Goal: Task Accomplishment & Management: Manage account settings

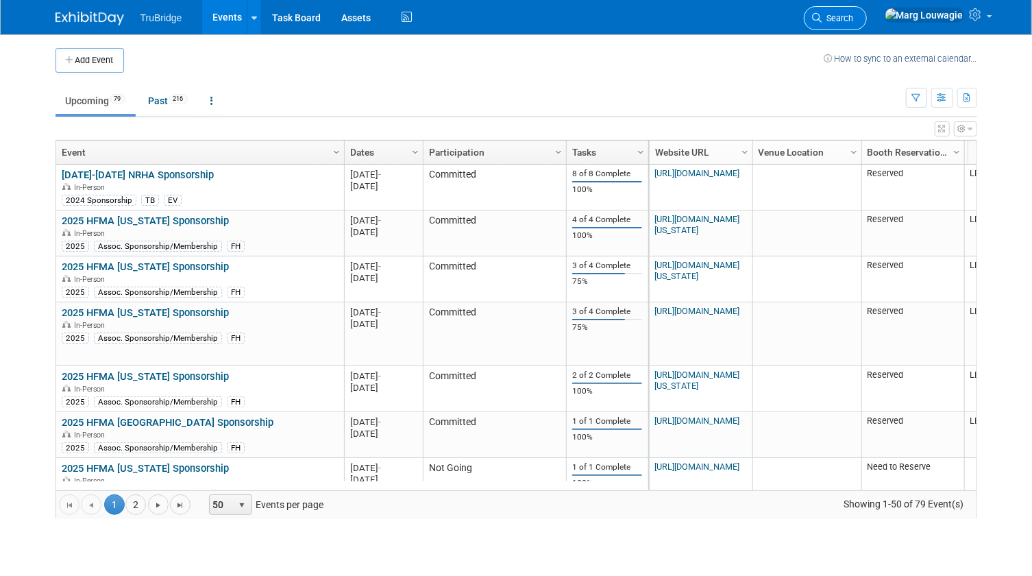
click at [867, 10] on link "Search" at bounding box center [835, 18] width 63 height 24
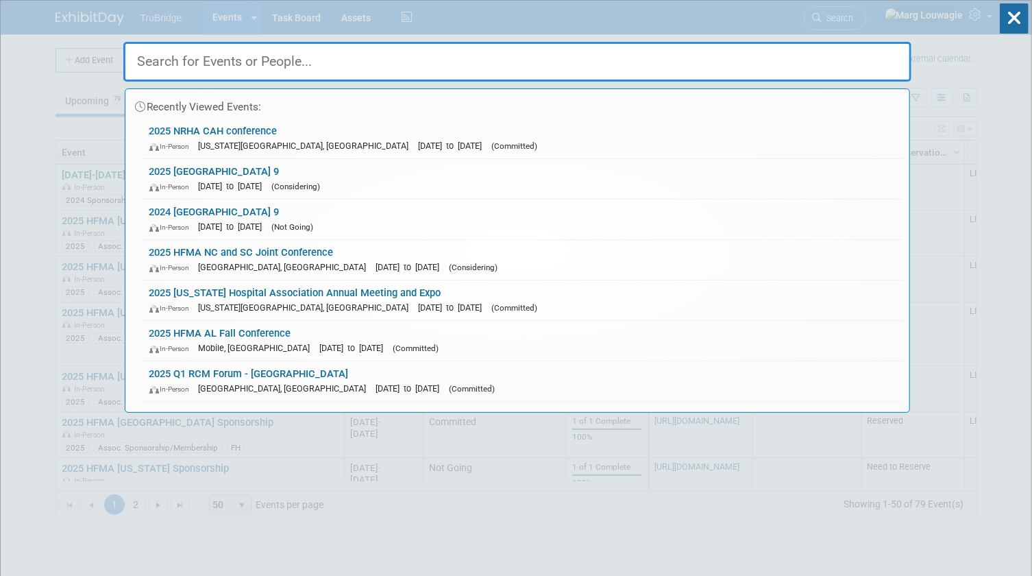
click at [873, 53] on input "text" at bounding box center [517, 62] width 788 height 40
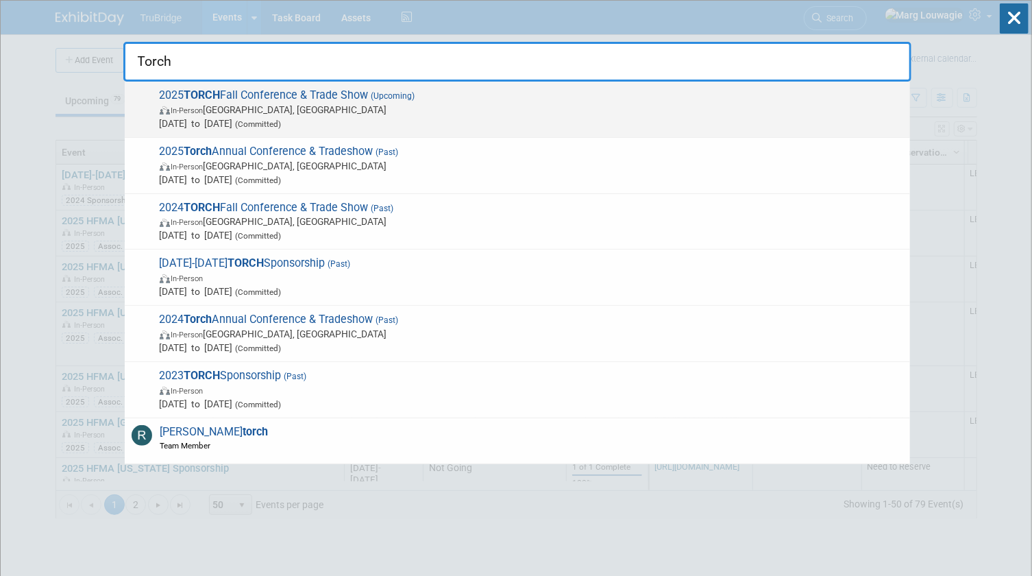
type input "Torch"
click at [337, 110] on span "In-Person Austin, TX" at bounding box center [532, 110] width 744 height 14
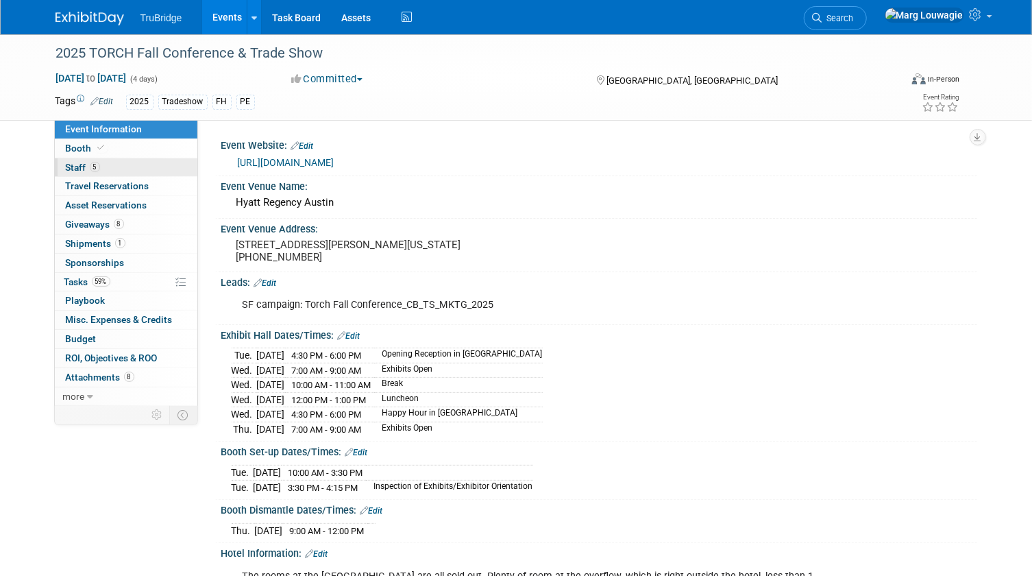
click at [122, 163] on link "5 Staff 5" at bounding box center [126, 167] width 143 height 19
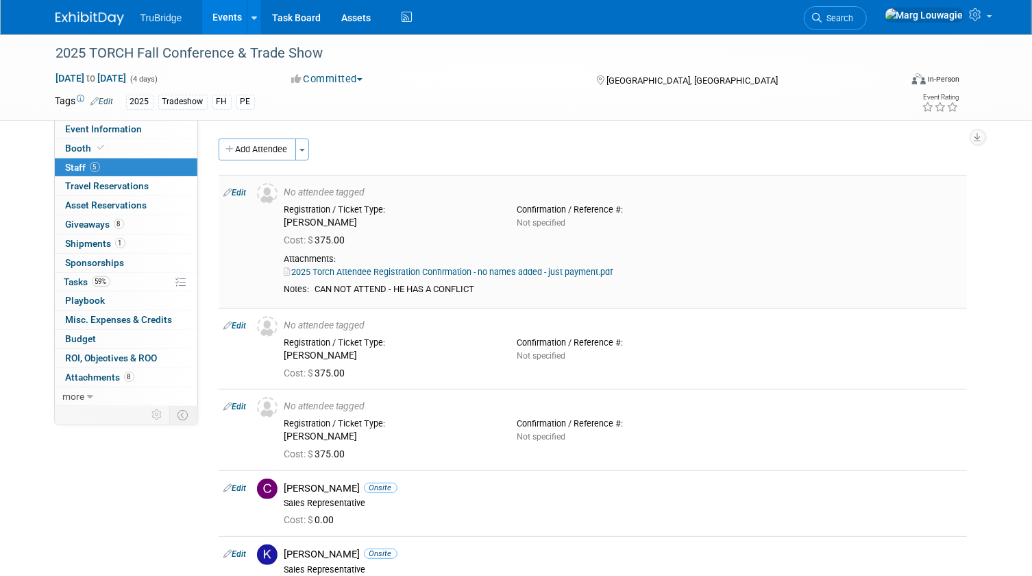
click at [244, 191] on link "Edit" at bounding box center [235, 193] width 23 height 10
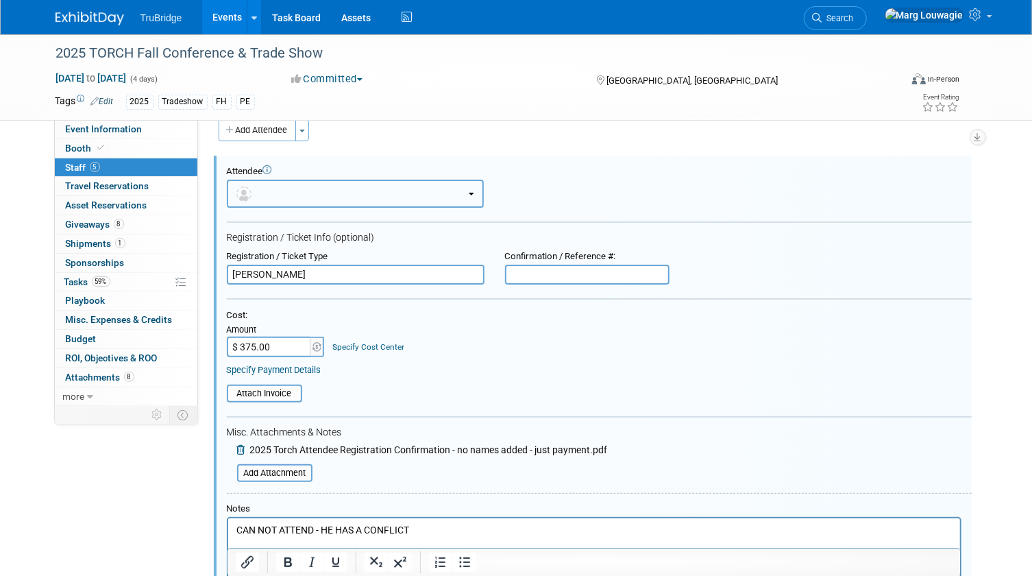
click at [308, 198] on button "button" at bounding box center [355, 194] width 257 height 28
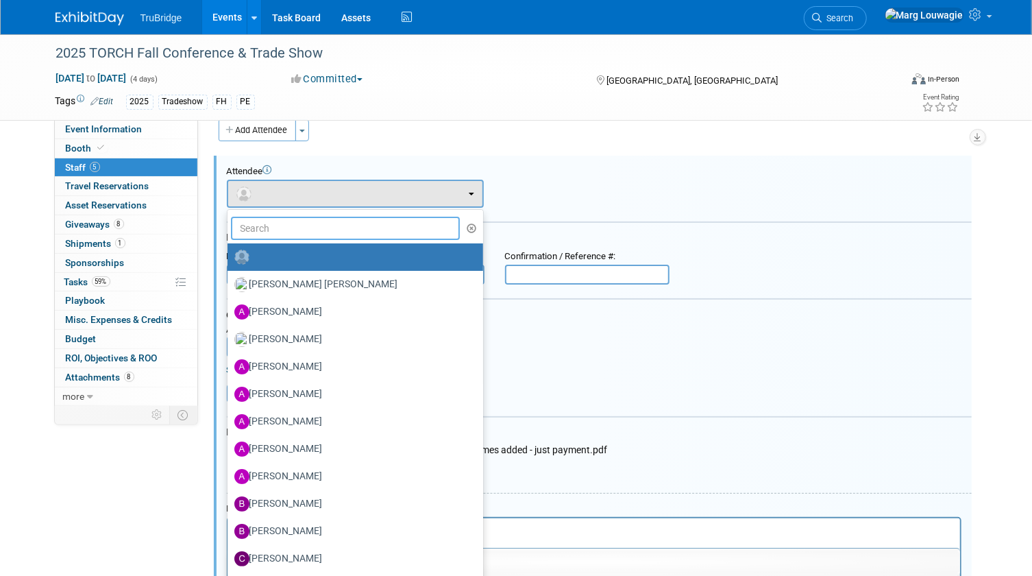
click at [303, 226] on input "text" at bounding box center [346, 228] width 230 height 23
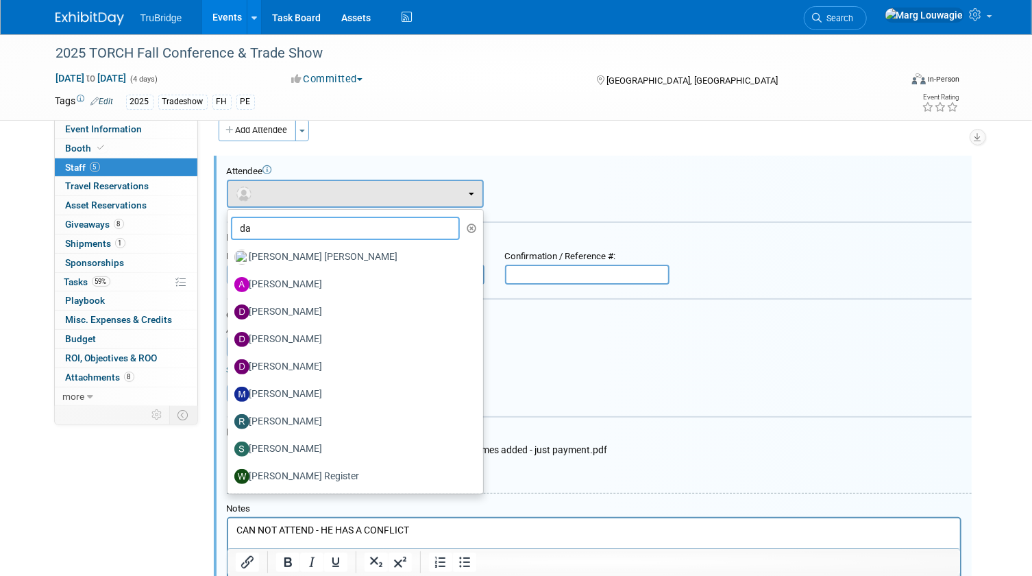
type input "da"
click at [546, 185] on div "Attendee <img src="https://www.exhibitday.com/Images/Unassigned-User-Icon.png" …" at bounding box center [599, 187] width 745 height 42
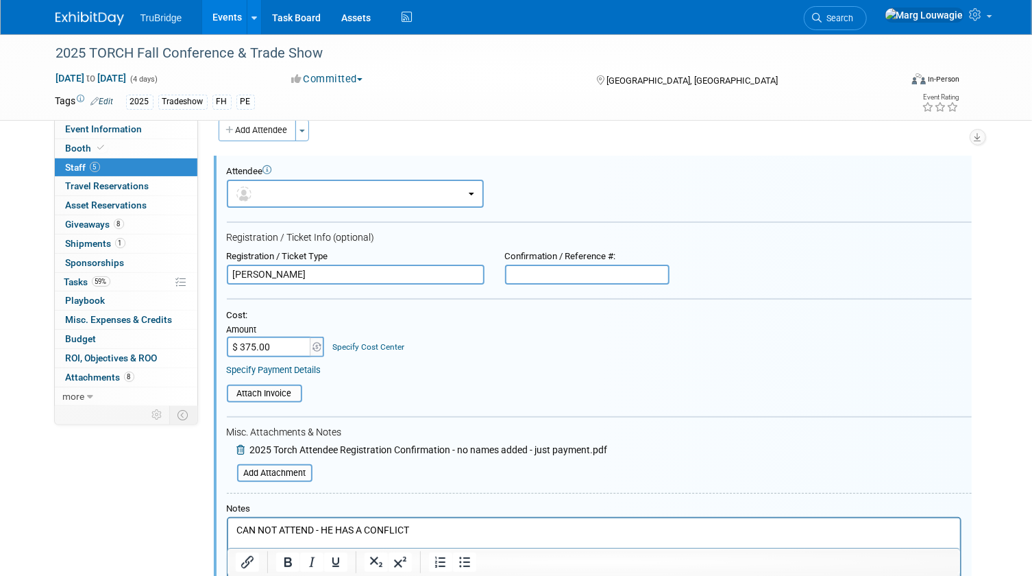
drag, startPoint x: 298, startPoint y: 270, endPoint x: 218, endPoint y: 274, distance: 80.3
click at [218, 274] on div "Registration / Ticket Type David Harse" at bounding box center [356, 268] width 278 height 34
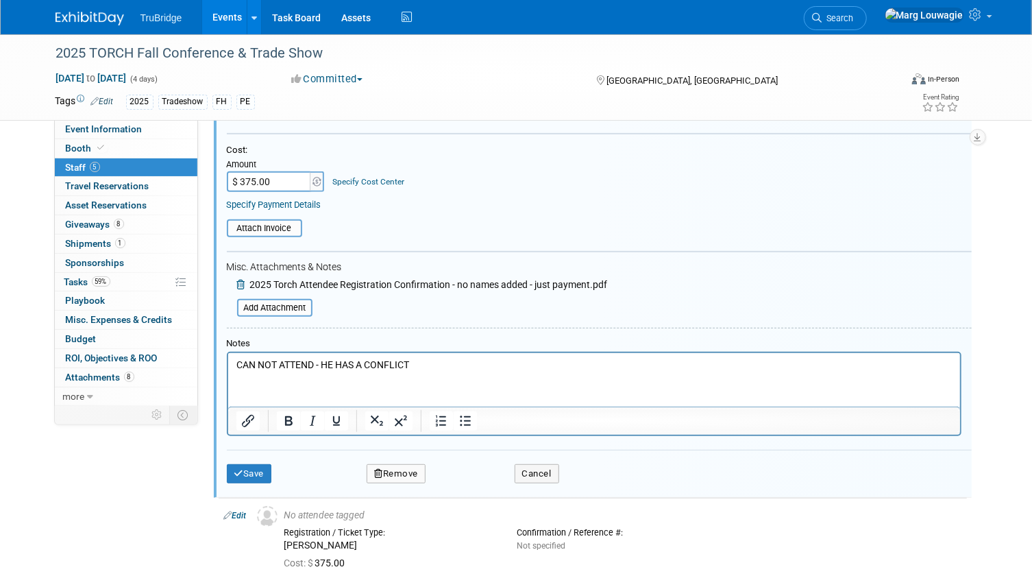
scroll to position [206, 0]
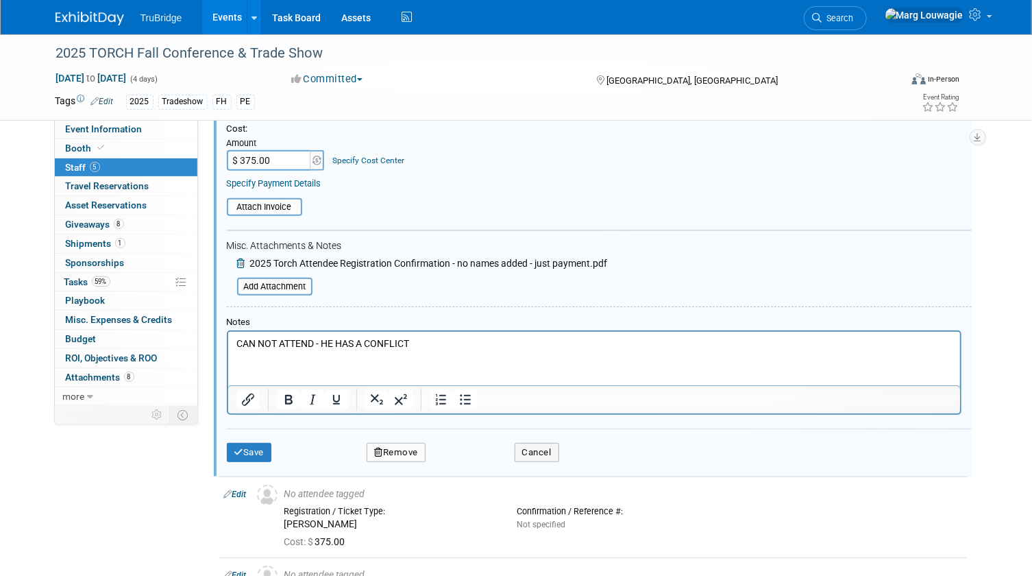
type input "Danielle Zirlott"
drag, startPoint x: 453, startPoint y: 336, endPoint x: 259, endPoint y: 345, distance: 194.2
click at [259, 345] on html "CAN NOT ATTEND - HE HAS A CONFLICT" at bounding box center [594, 341] width 732 height 19
drag, startPoint x: 424, startPoint y: 342, endPoint x: 234, endPoint y: 339, distance: 189.9
click at [234, 339] on html "CAN NOT ATTEND - HE HAS A CONFLICT" at bounding box center [594, 341] width 732 height 19
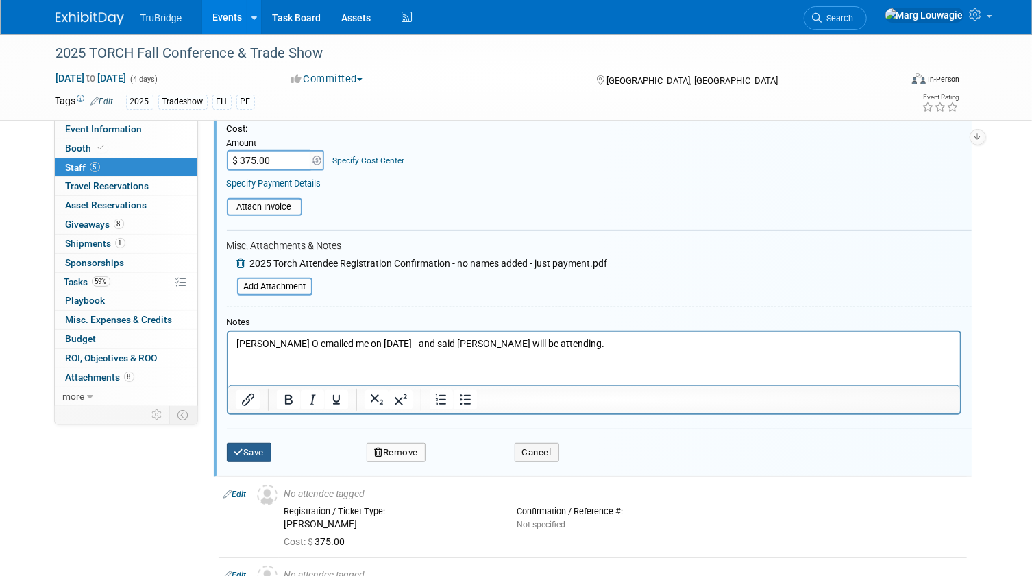
click at [250, 452] on button "Save" at bounding box center [249, 452] width 45 height 19
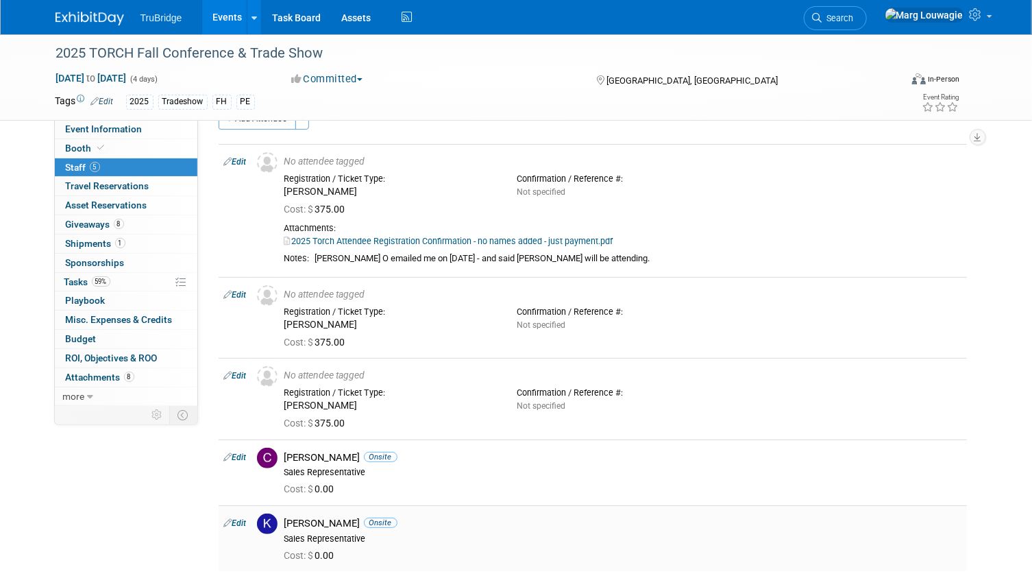
scroll to position [0, 0]
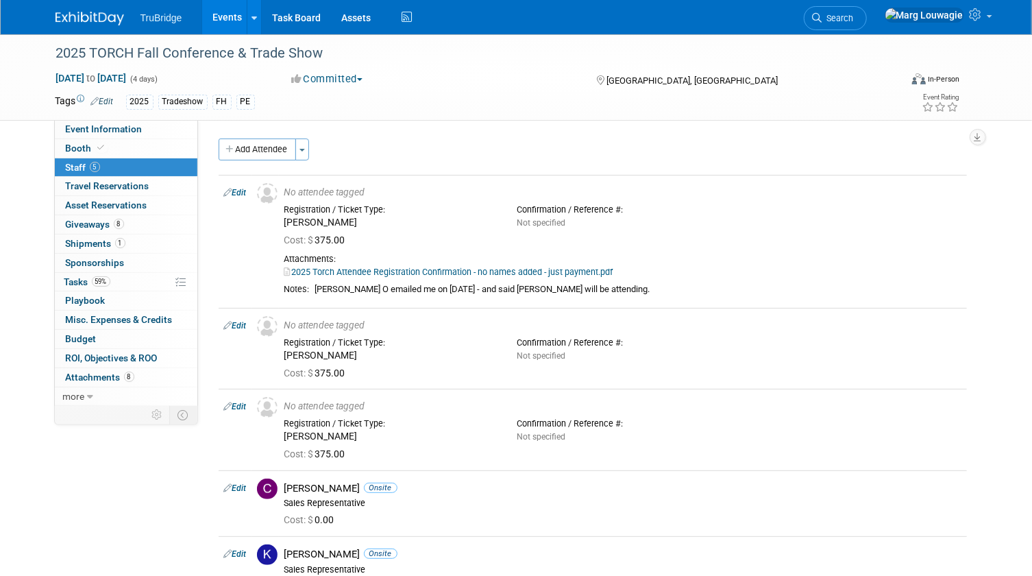
drag, startPoint x: 898, startPoint y: 13, endPoint x: 891, endPoint y: 23, distance: 11.8
click at [854, 13] on span "Search" at bounding box center [839, 18] width 32 height 10
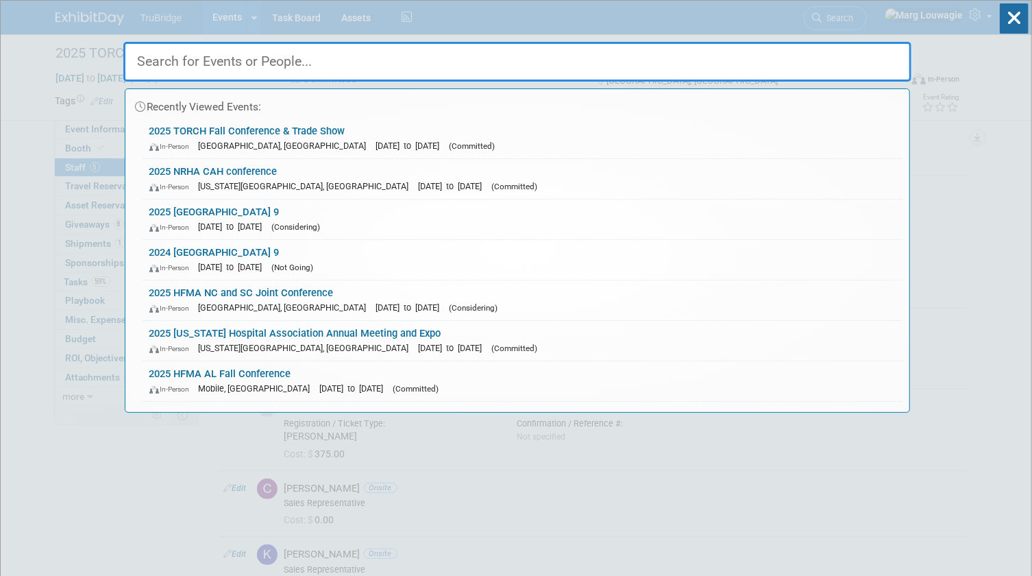
click at [876, 54] on input "text" at bounding box center [517, 62] width 788 height 40
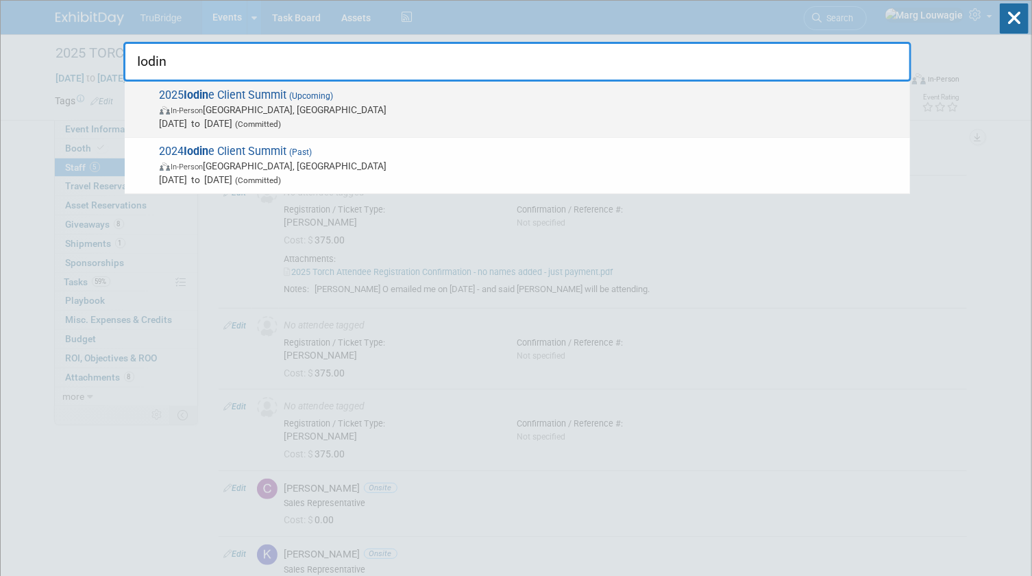
type input "Iodin"
click at [212, 105] on span "In-Person Nashville, TN" at bounding box center [532, 110] width 744 height 14
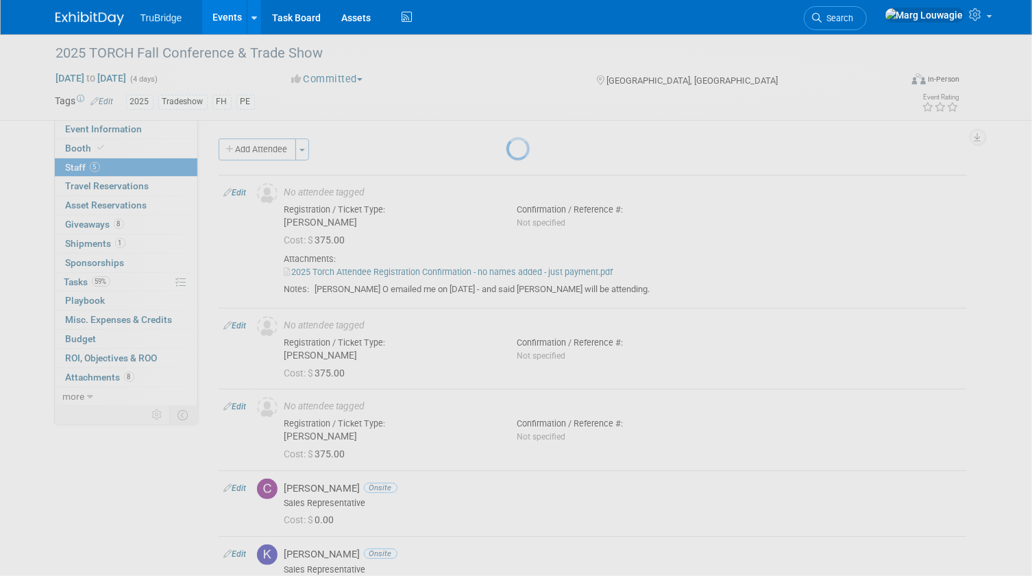
click at [507, 105] on div at bounding box center [516, 288] width 19 height 576
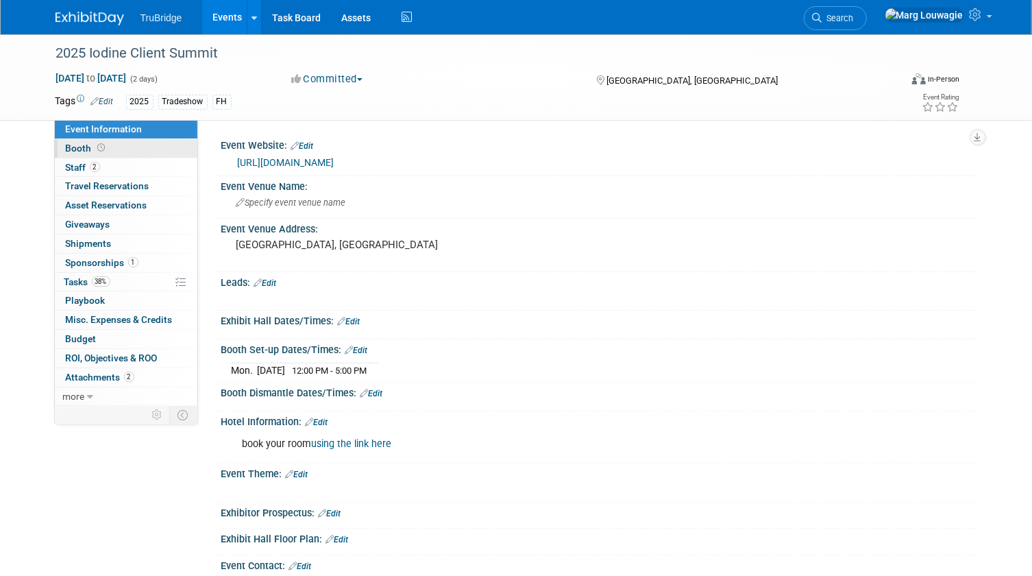
click at [110, 149] on link "Booth" at bounding box center [126, 148] width 143 height 19
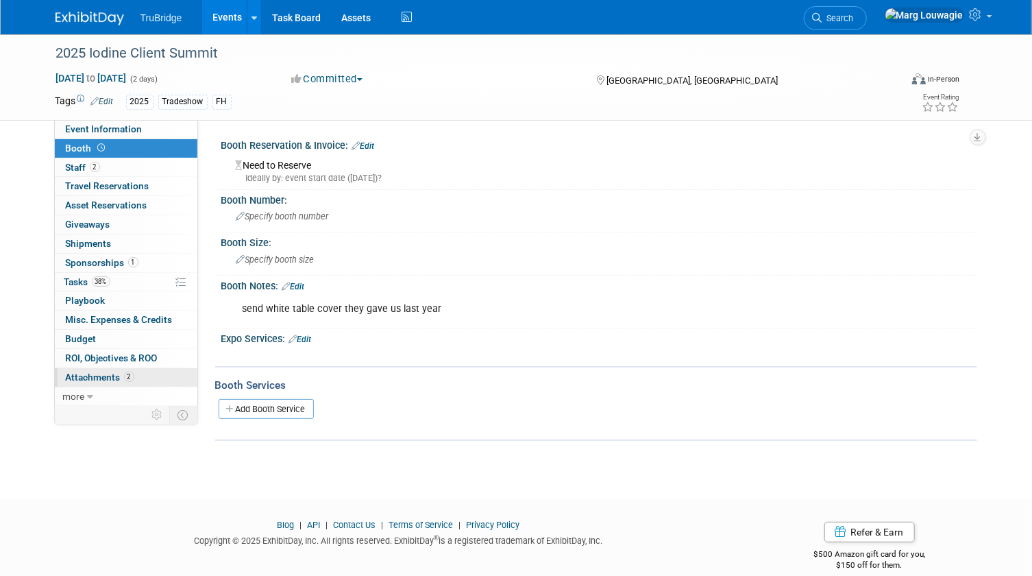
click at [100, 369] on link "2 Attachments 2" at bounding box center [126, 377] width 143 height 19
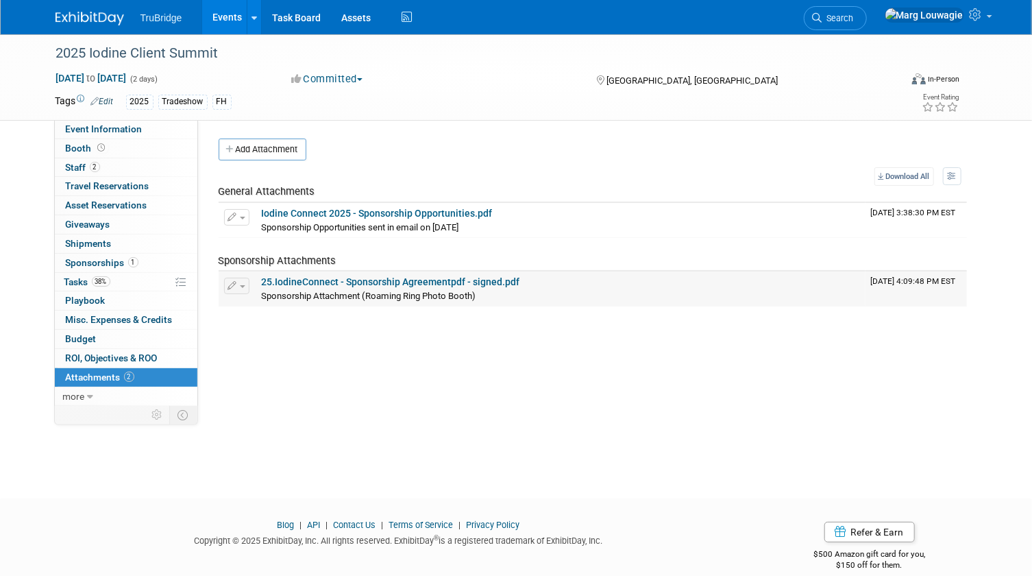
click at [384, 282] on link "25.IodineConnect - Sponsorship Agreementpdf - signed.pdf" at bounding box center [391, 281] width 258 height 11
click at [131, 245] on link "0 Shipments 0" at bounding box center [126, 243] width 143 height 19
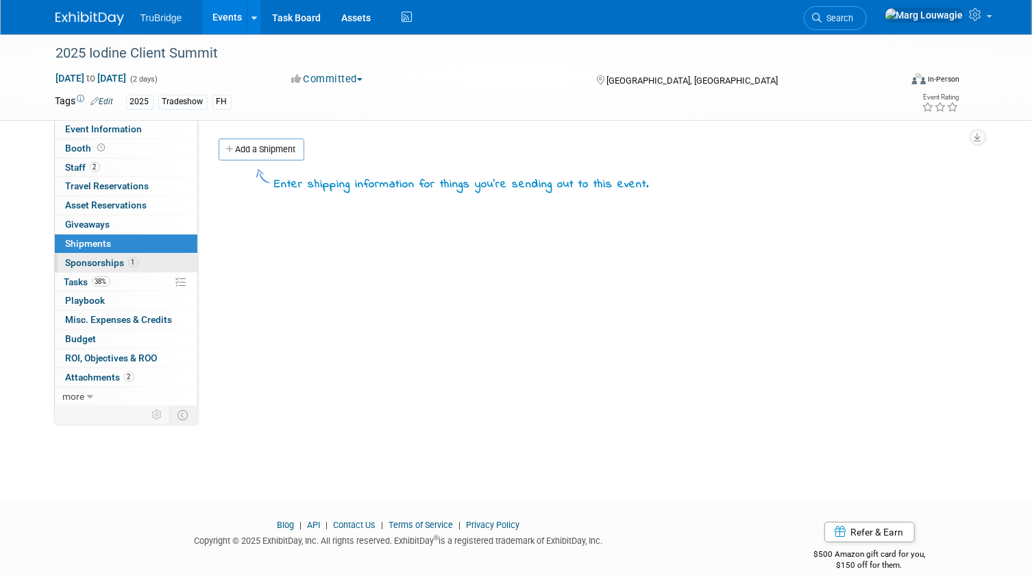
click at [132, 261] on span "1" at bounding box center [133, 262] width 10 height 10
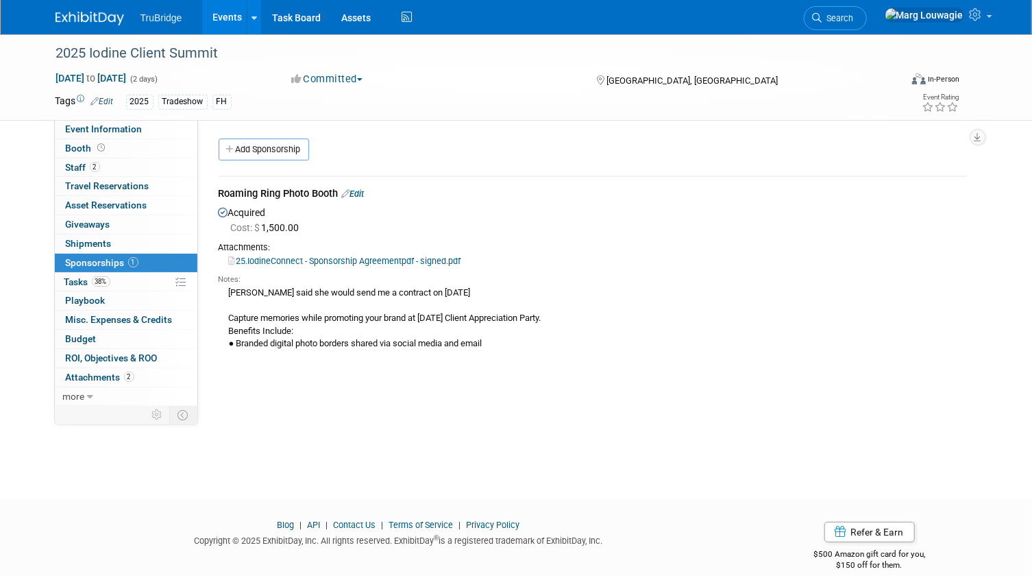
click at [361, 197] on link "Edit" at bounding box center [353, 194] width 23 height 10
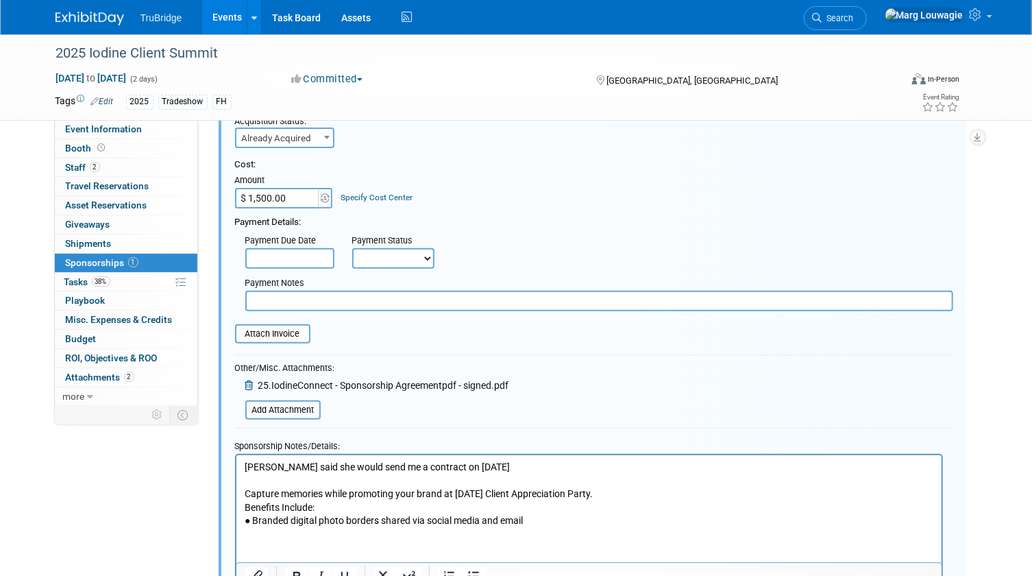
scroll to position [145, 0]
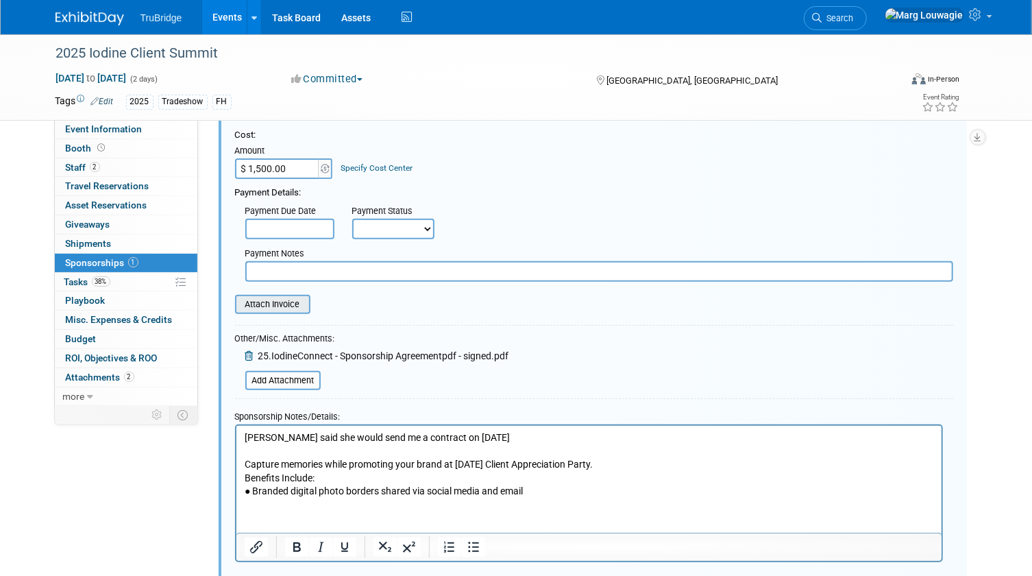
click at [296, 305] on input "file" at bounding box center [227, 304] width 163 height 16
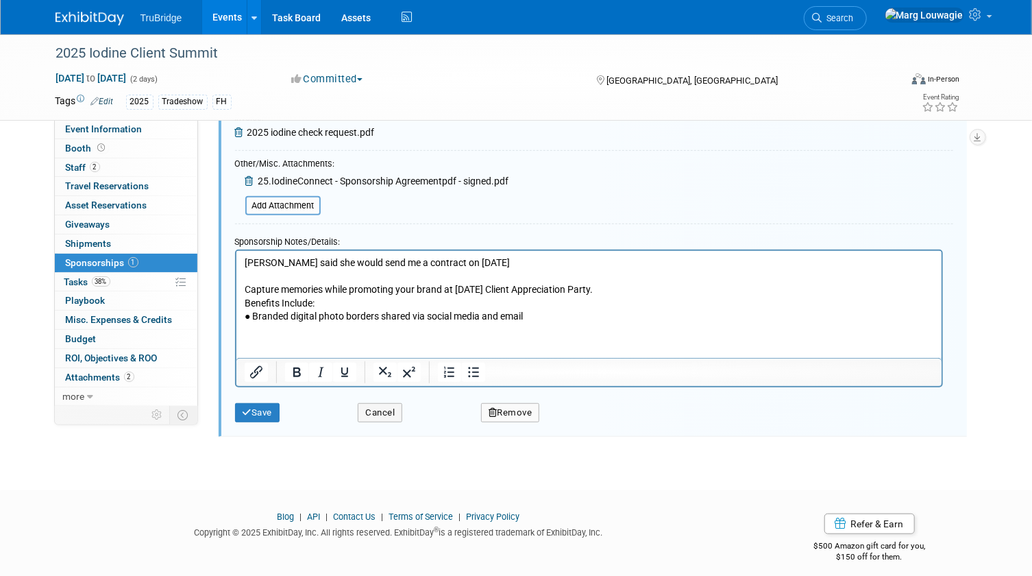
scroll to position [337, 0]
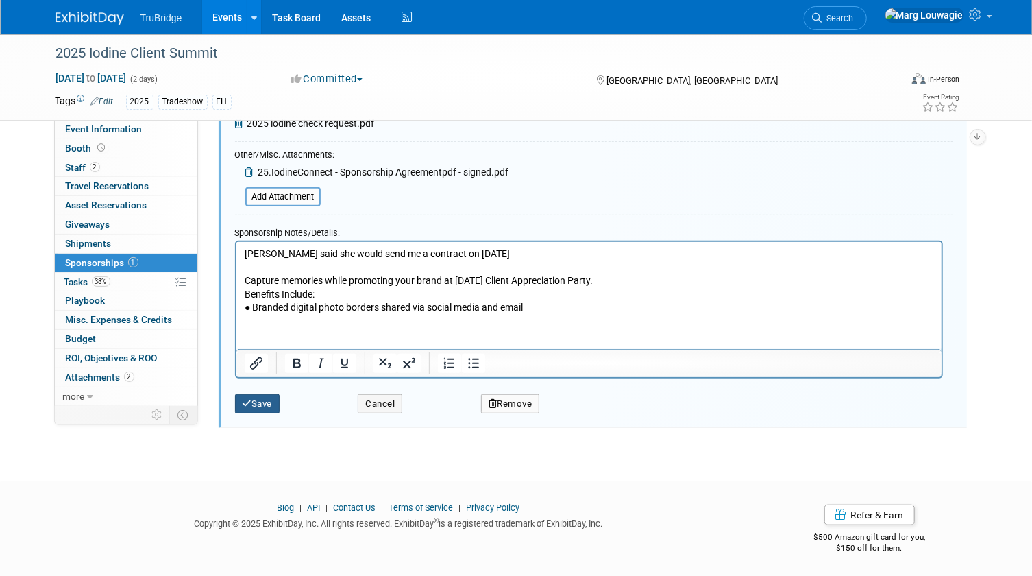
click at [273, 397] on button "Save" at bounding box center [257, 403] width 45 height 19
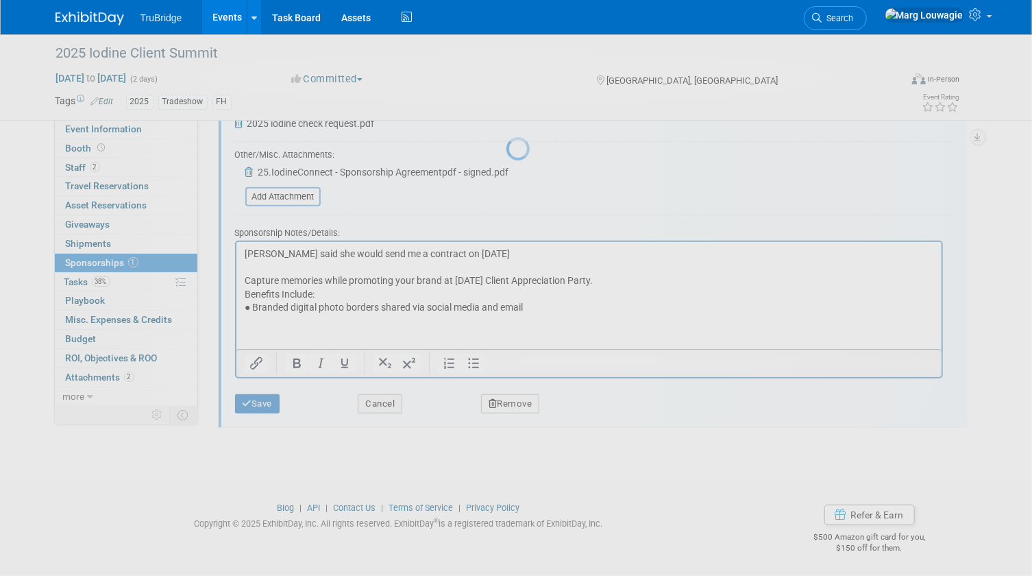
drag, startPoint x: 273, startPoint y: 397, endPoint x: 133, endPoint y: 311, distance: 164.0
click at [507, 396] on div at bounding box center [516, 288] width 19 height 576
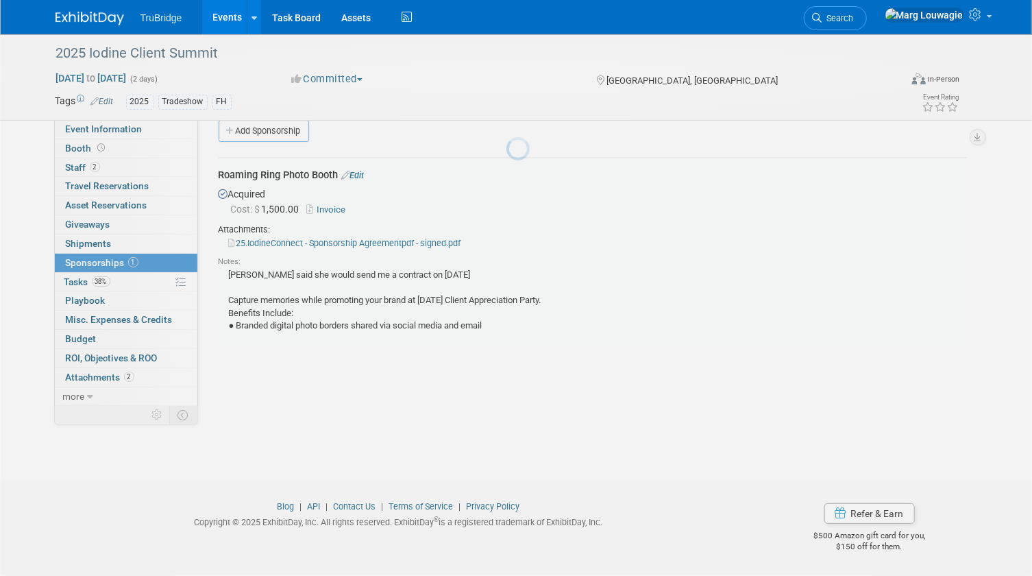
scroll to position [18, 0]
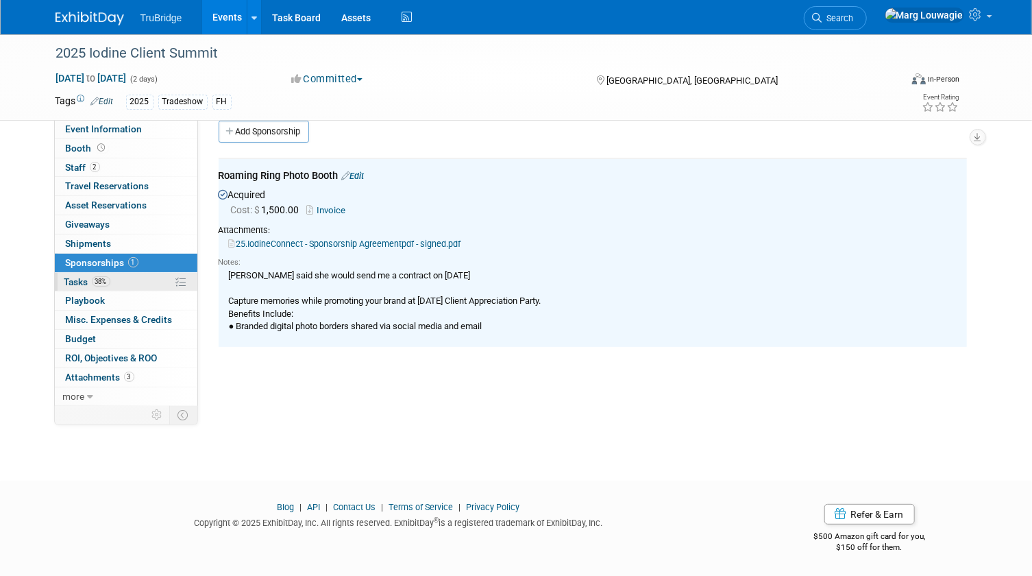
click at [75, 279] on span "Tasks 38%" at bounding box center [87, 281] width 46 height 11
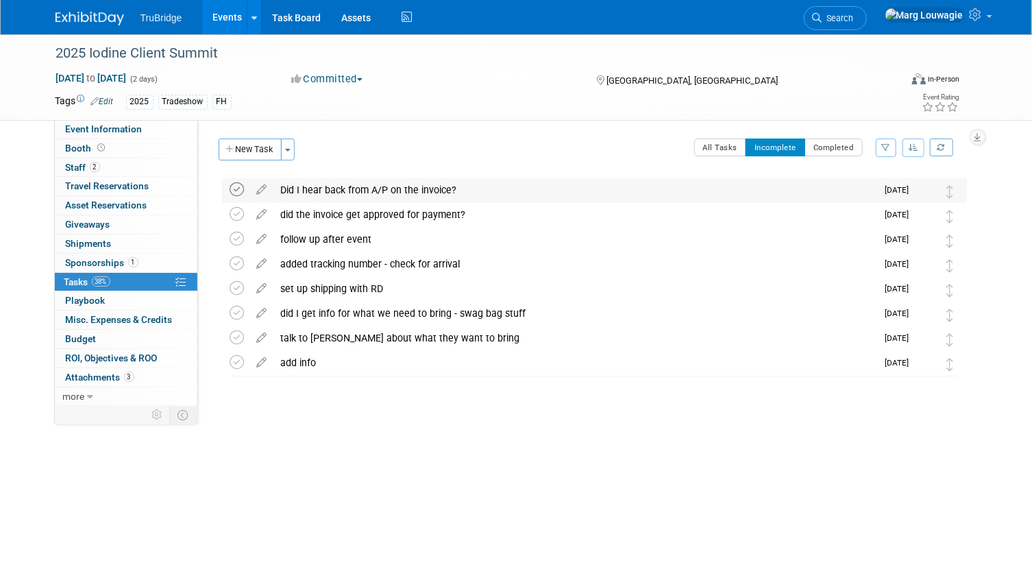
click at [241, 188] on icon at bounding box center [237, 189] width 14 height 14
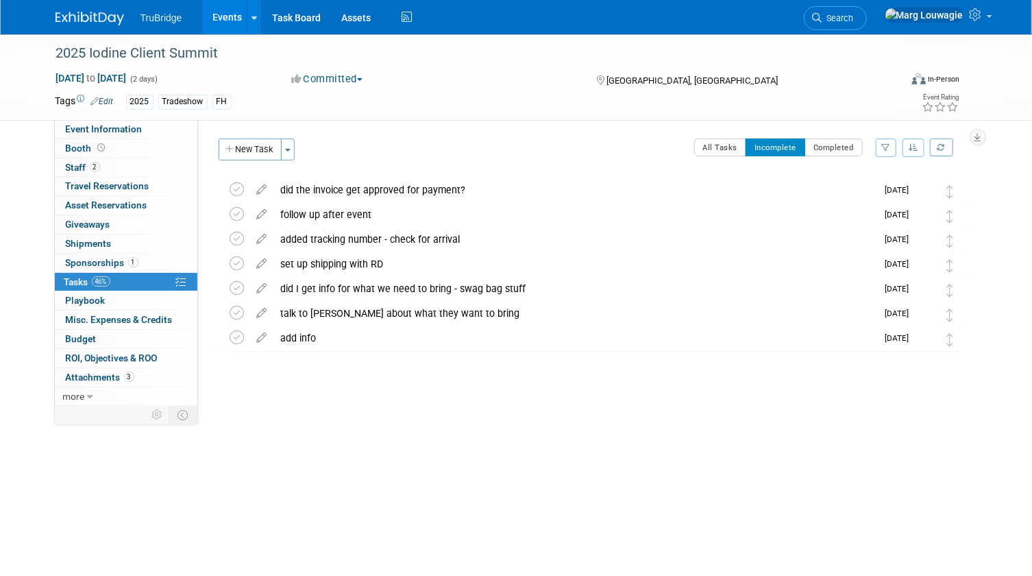
click at [854, 14] on span "Search" at bounding box center [839, 18] width 32 height 10
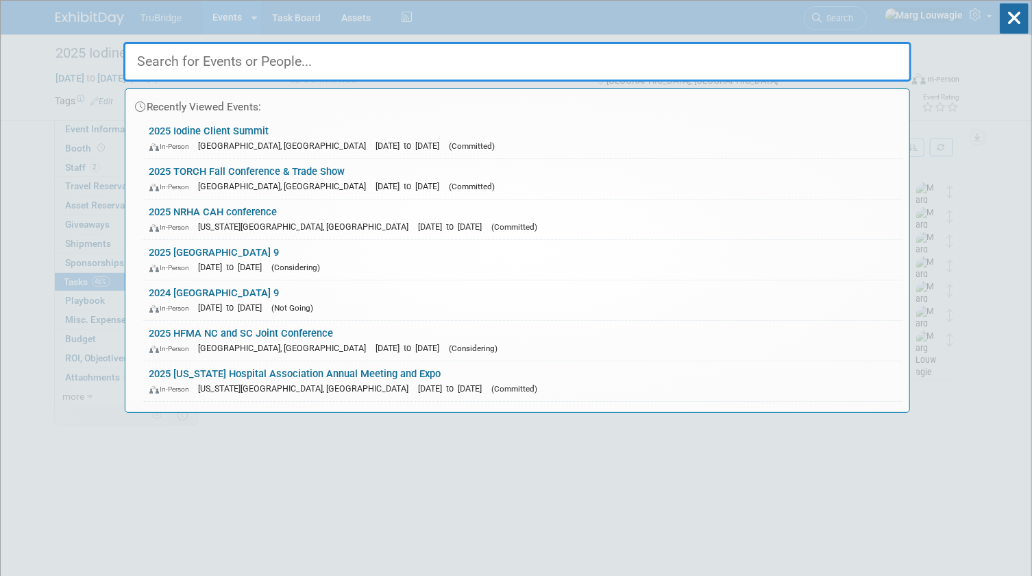
click at [850, 51] on input "text" at bounding box center [517, 62] width 788 height 40
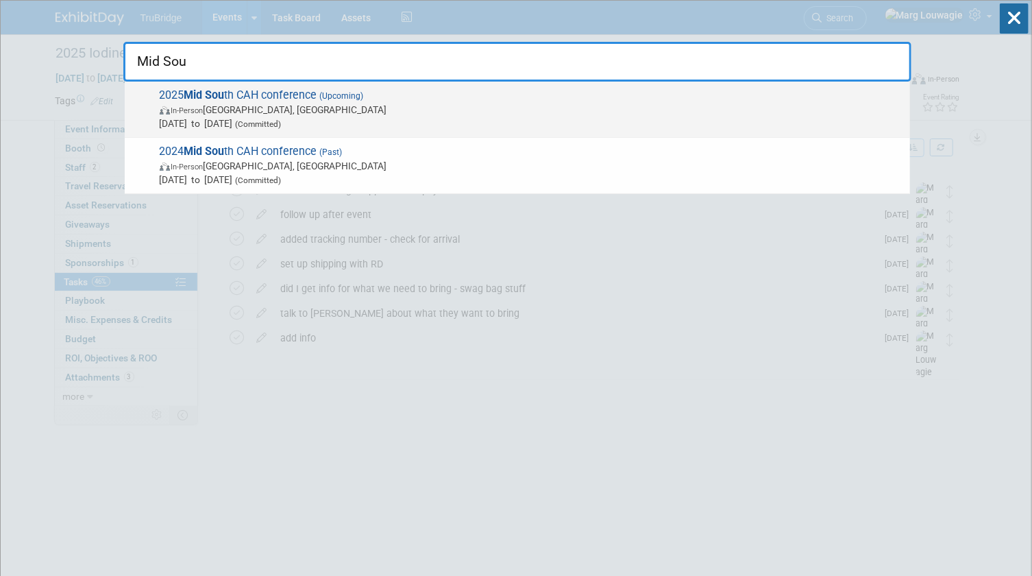
type input "Mid Sou"
click at [204, 110] on span "In-Person" at bounding box center [187, 110] width 32 height 9
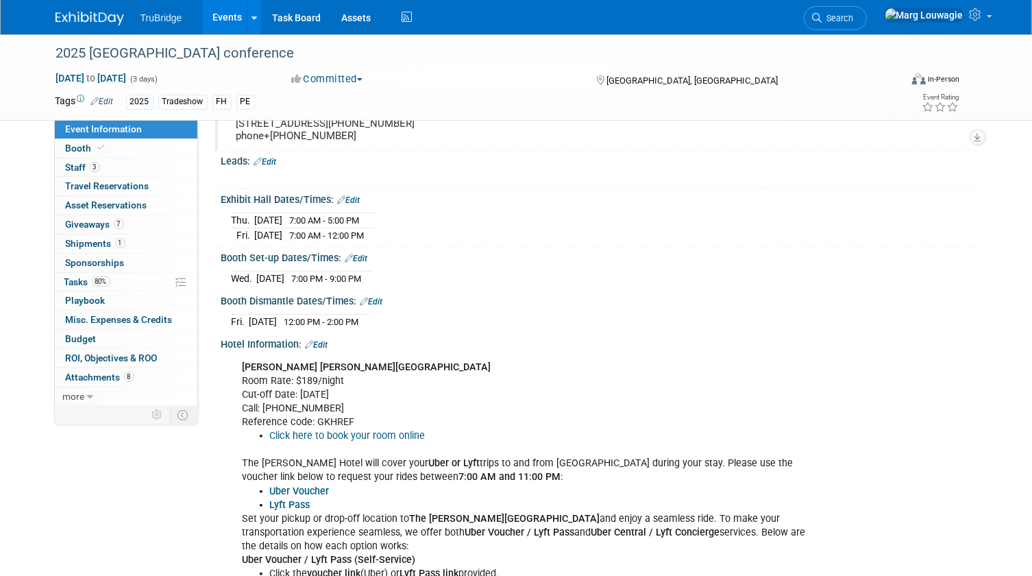
scroll to position [124, 0]
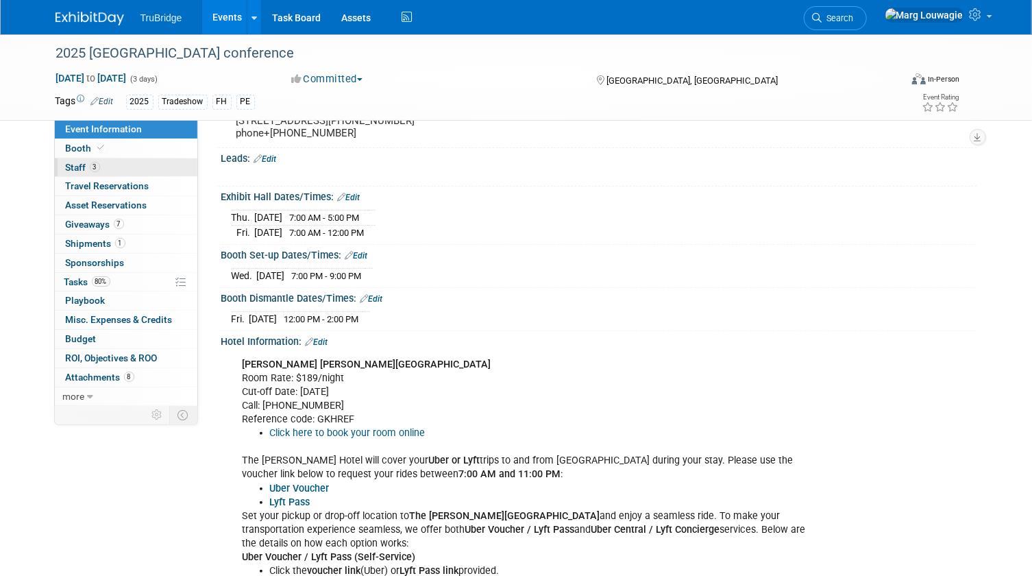
click at [136, 165] on link "3 Staff 3" at bounding box center [126, 167] width 143 height 19
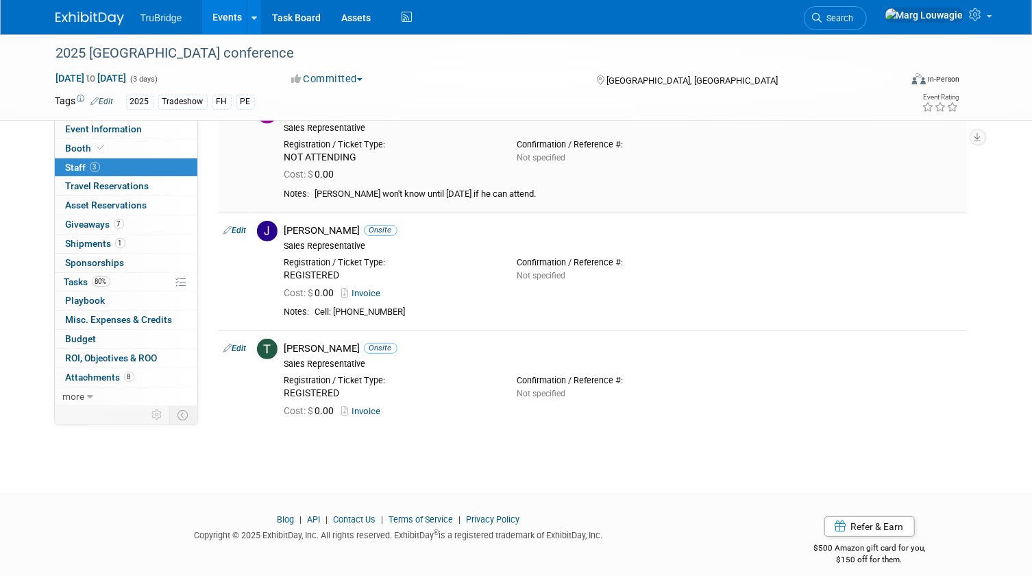
scroll to position [93, 0]
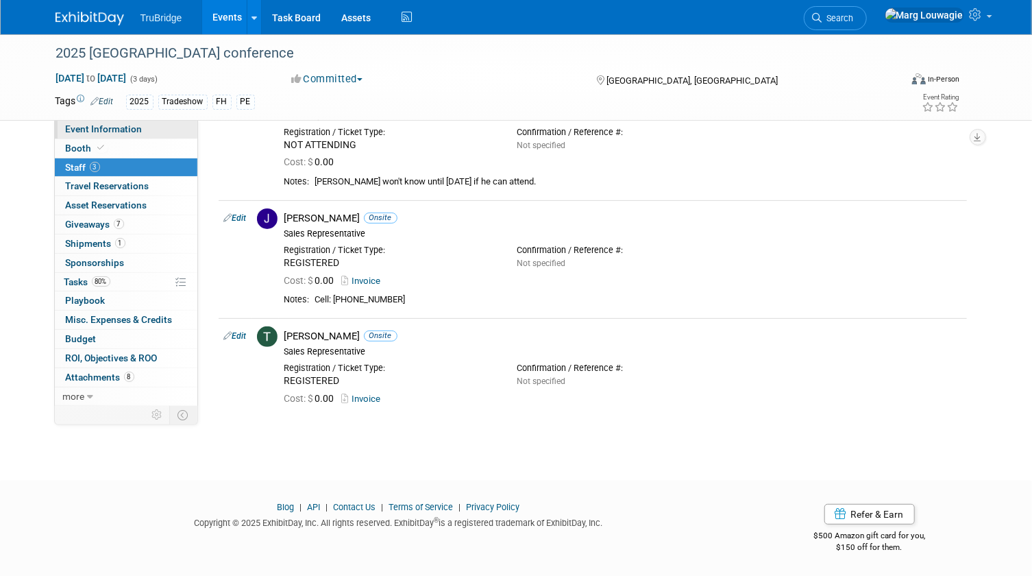
click at [138, 132] on span "Event Information" at bounding box center [104, 128] width 77 height 11
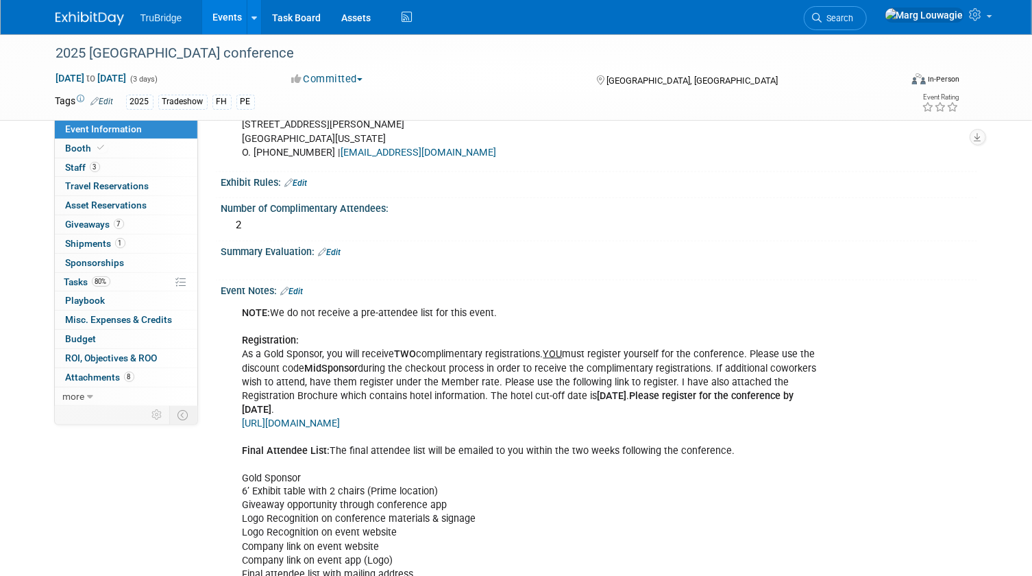
scroll to position [997, 0]
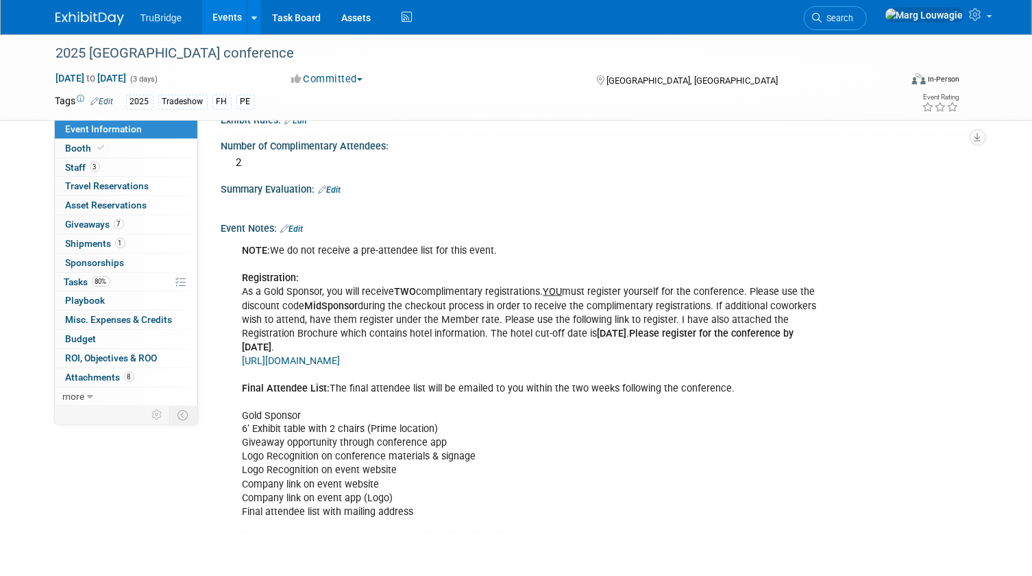
click at [300, 234] on link "Edit" at bounding box center [292, 229] width 23 height 10
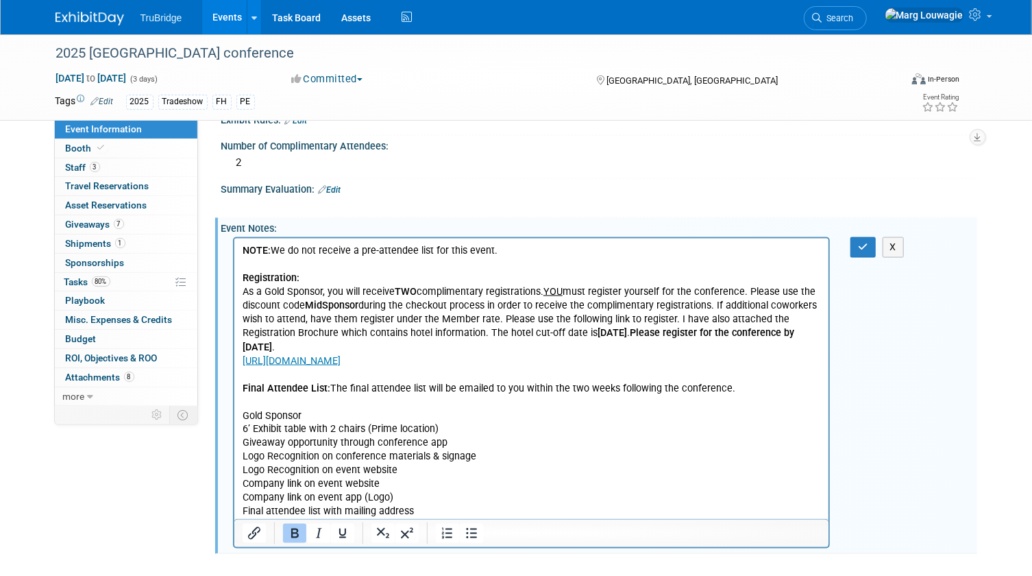
scroll to position [0, 0]
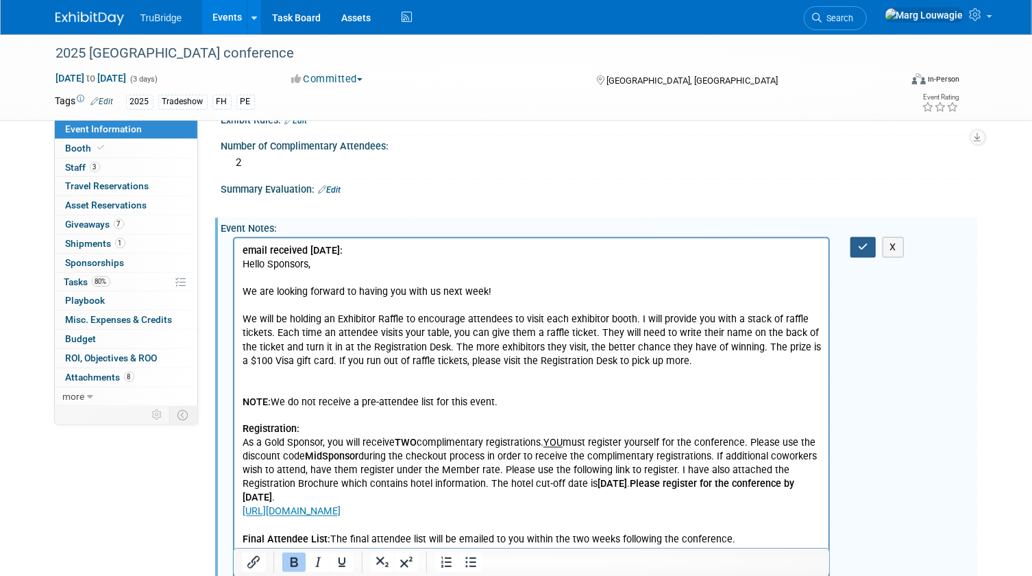
click at [856, 252] on button "button" at bounding box center [863, 247] width 25 height 20
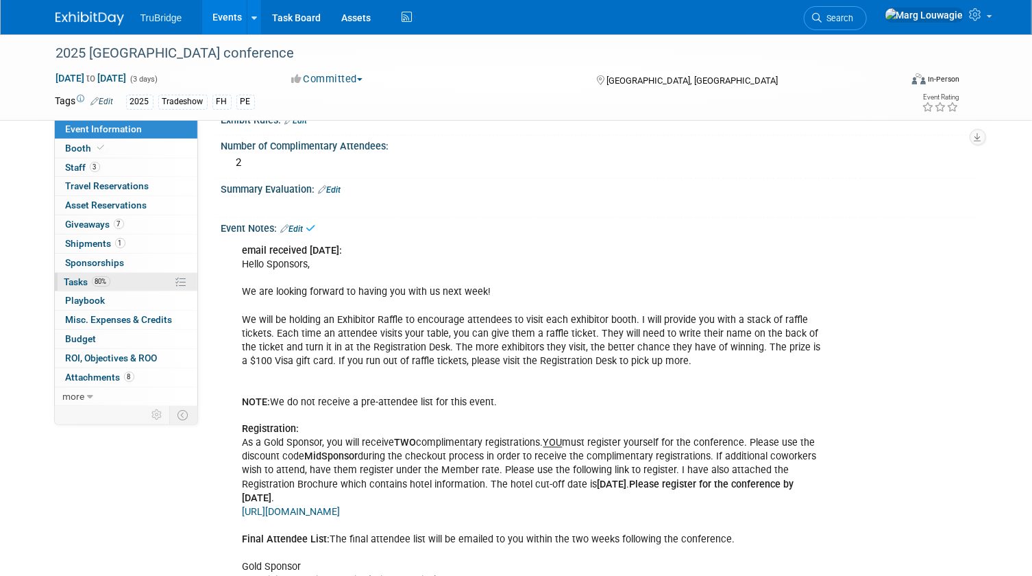
click at [80, 276] on span "Tasks 80%" at bounding box center [87, 281] width 46 height 11
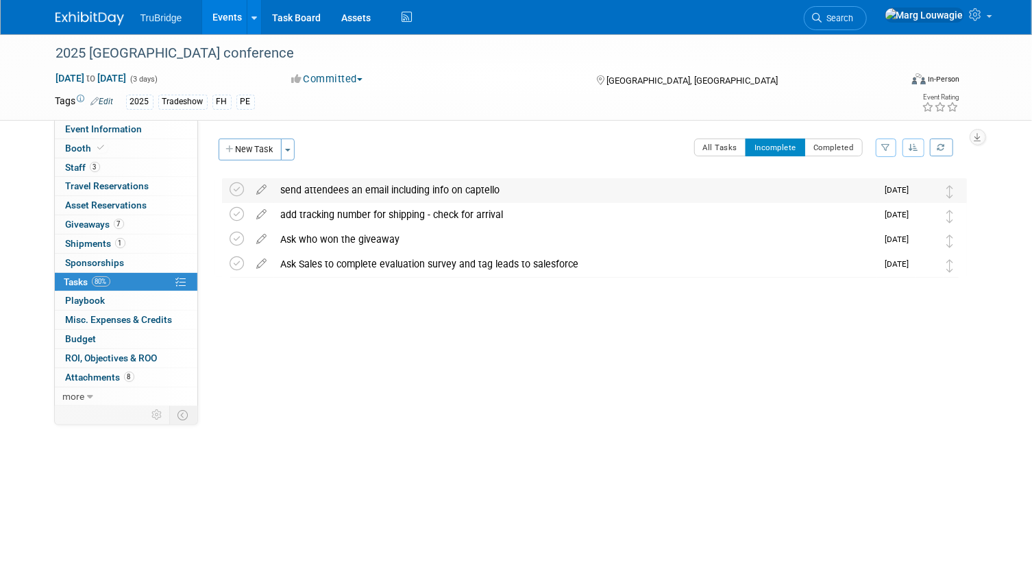
click at [459, 186] on div "send attendees an email including info on captello" at bounding box center [575, 189] width 603 height 23
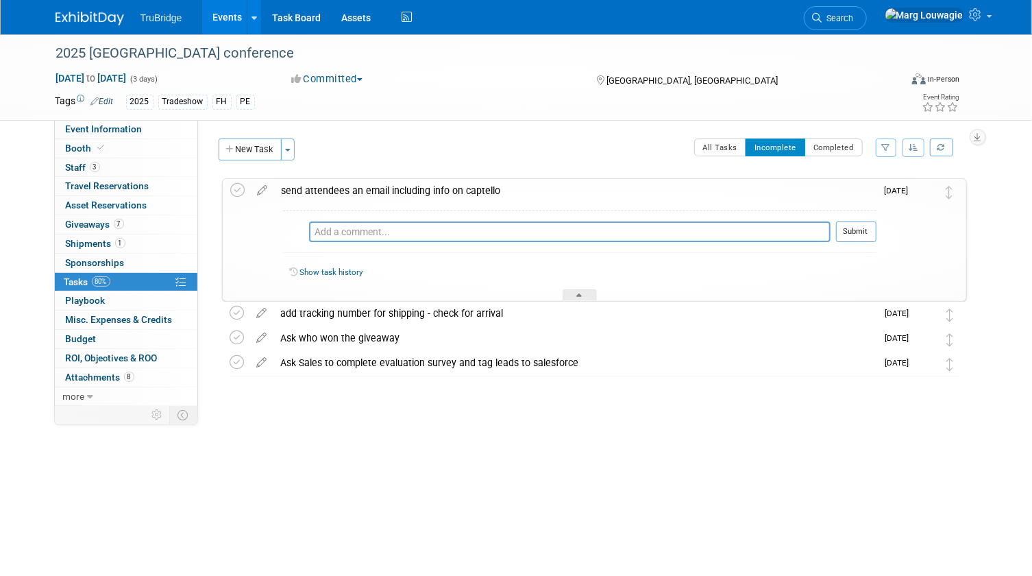
click at [459, 186] on div "send attendees an email including info on captello" at bounding box center [576, 190] width 602 height 23
click at [262, 187] on icon at bounding box center [263, 187] width 24 height 17
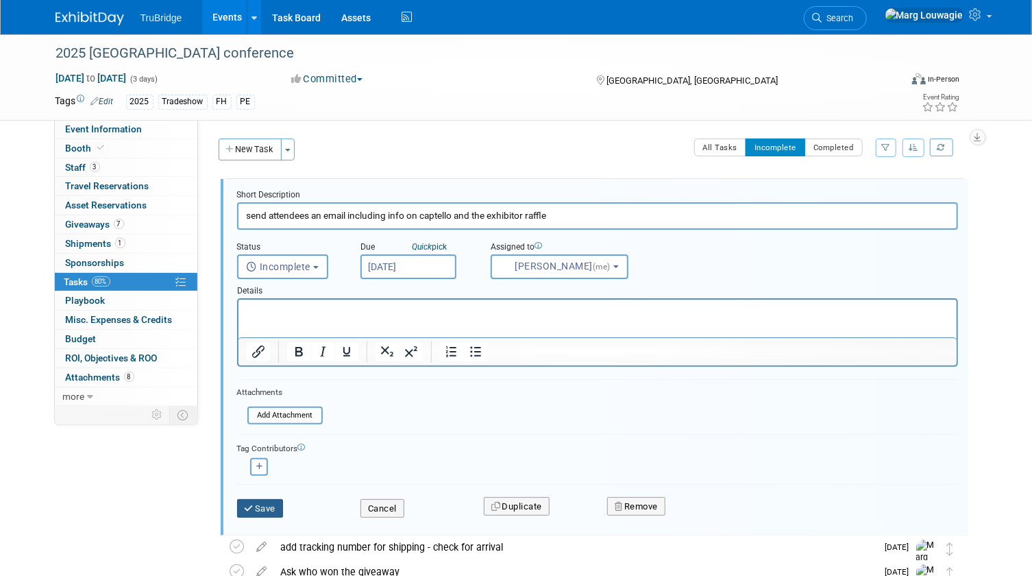
type input "send attendees an email including info on captello and the exhibitor raffle"
click at [258, 511] on button "Save" at bounding box center [260, 508] width 47 height 19
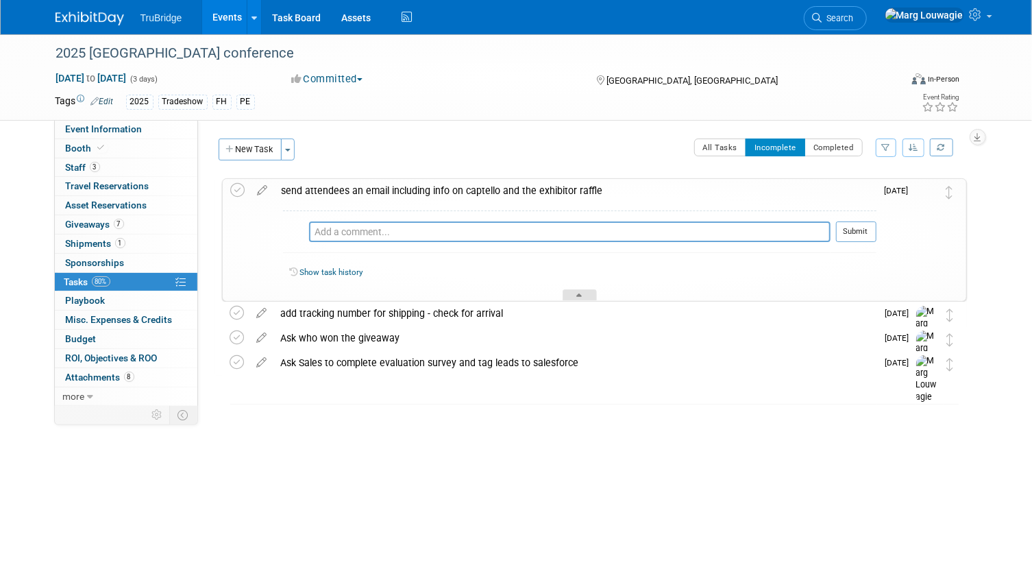
click at [591, 294] on div at bounding box center [580, 295] width 34 height 12
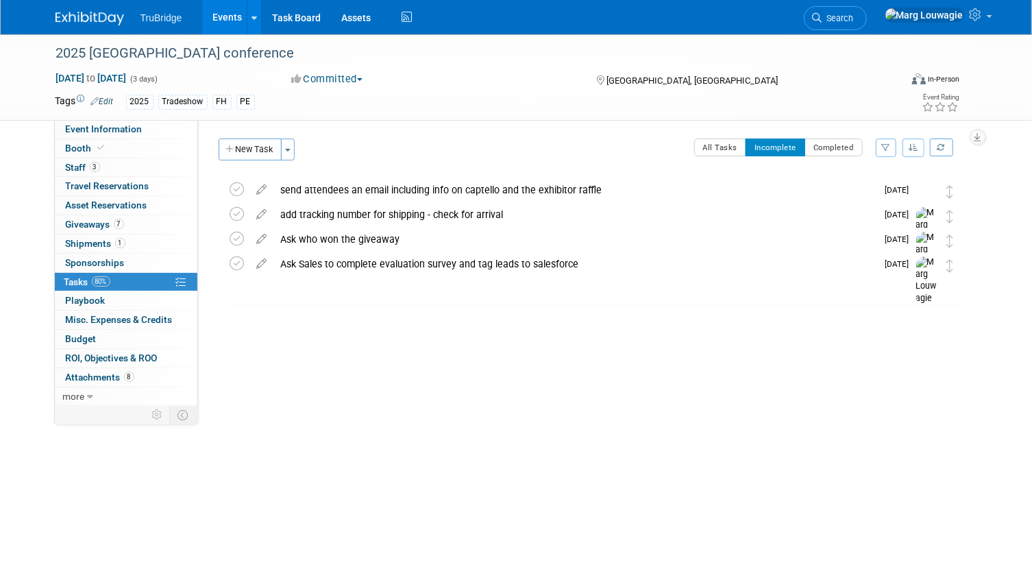
drag, startPoint x: 884, startPoint y: 20, endPoint x: 858, endPoint y: 47, distance: 37.8
click at [854, 20] on span "Search" at bounding box center [839, 18] width 32 height 10
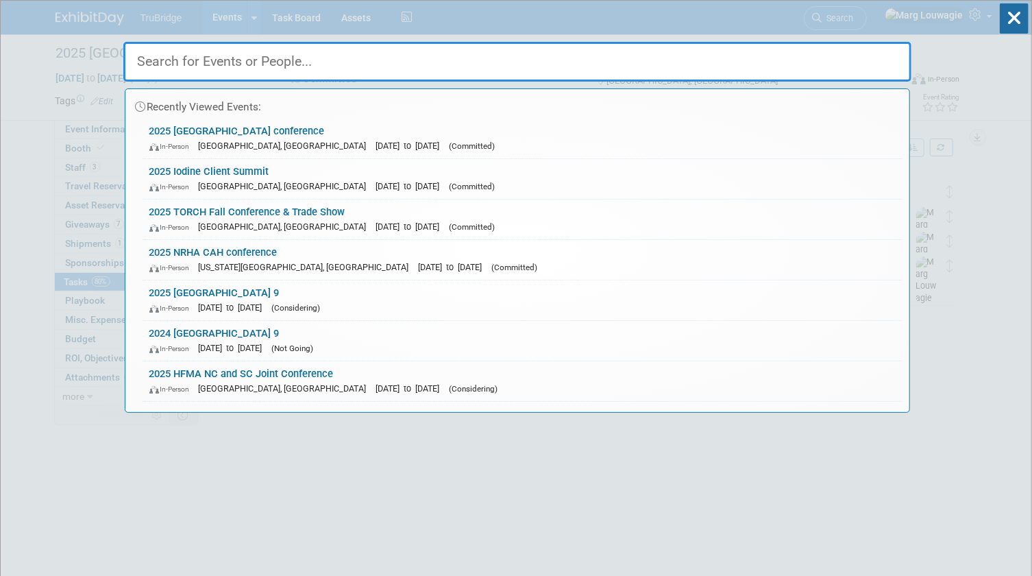
click at [834, 47] on input "text" at bounding box center [517, 62] width 788 height 40
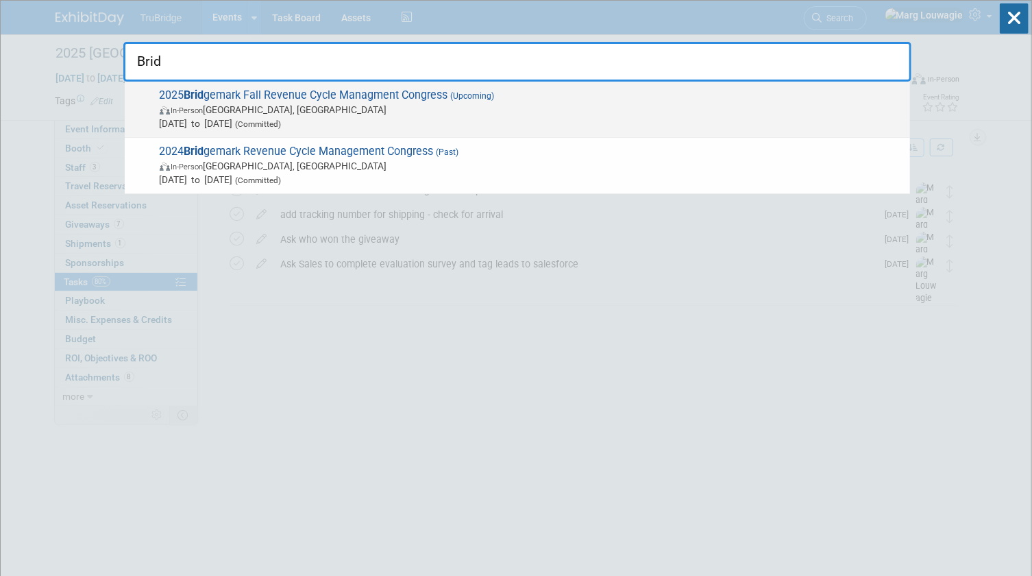
type input "Brid"
click at [350, 89] on span "2025 Brid gemark Fall Revenue Cycle Managment Congress (Upcoming) In-Person Dal…" at bounding box center [530, 109] width 748 height 42
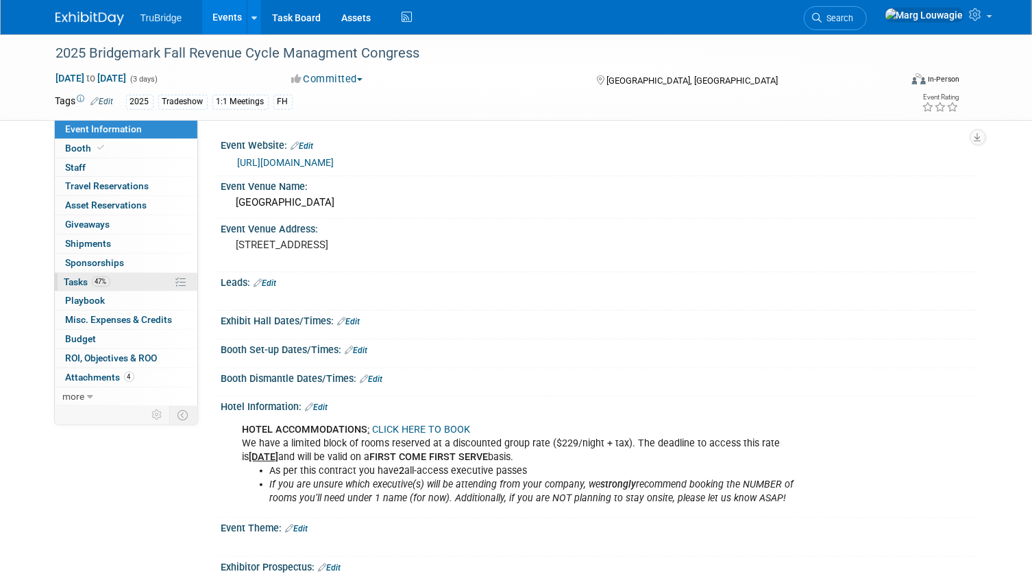
click at [86, 276] on span "Tasks 47%" at bounding box center [87, 281] width 46 height 11
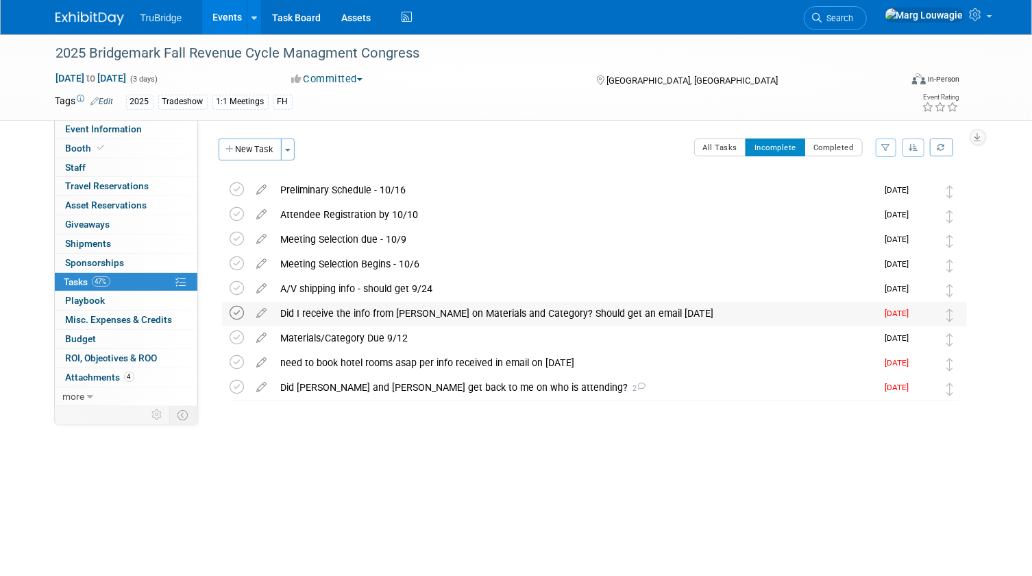
click at [238, 314] on icon at bounding box center [237, 313] width 14 height 14
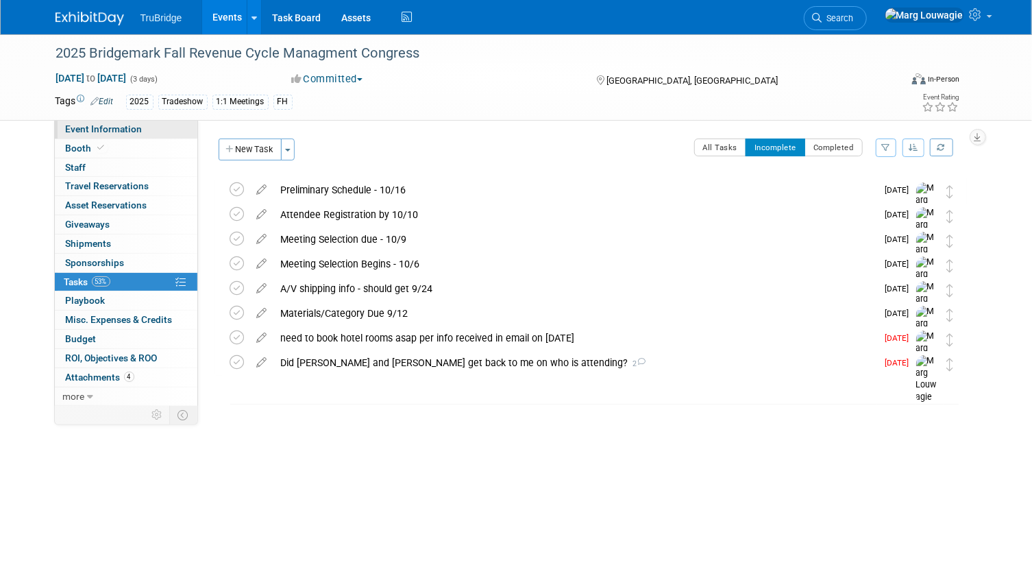
click at [138, 133] on span "Event Information" at bounding box center [104, 128] width 77 height 11
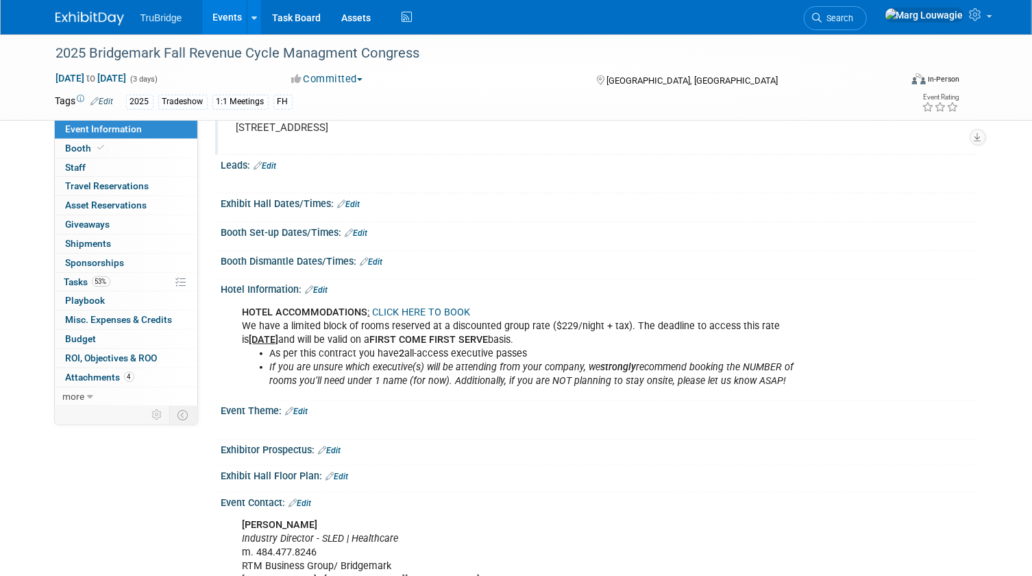
scroll to position [124, 0]
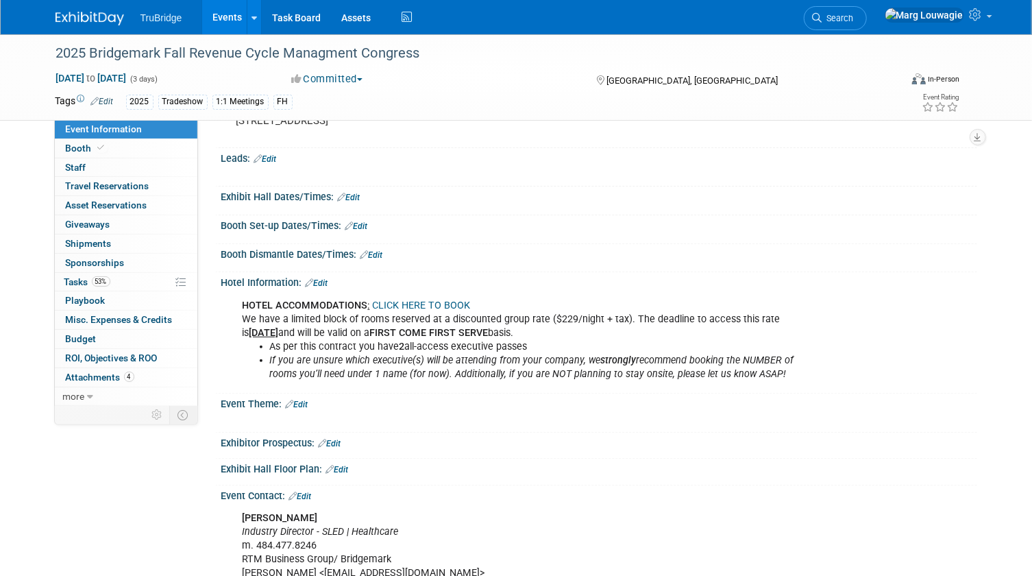
drag, startPoint x: 237, startPoint y: 299, endPoint x: 565, endPoint y: 335, distance: 329.7
click at [565, 335] on div "HOTEL ACCOMMODATIONS : CLICK HERE TO BOOK We have a limited block of rooms rese…" at bounding box center [532, 340] width 598 height 96
click at [432, 300] on link "CLICK HERE TO BOOK" at bounding box center [422, 306] width 98 height 12
copy div "HOTEL ACCOMMODATIONS : CLICK HERE TO BOOK We have a limited block of rooms rese…"
click at [511, 241] on div "Booth Set-up Dates/Times: Edit Save Changes Cancel" at bounding box center [596, 229] width 762 height 29
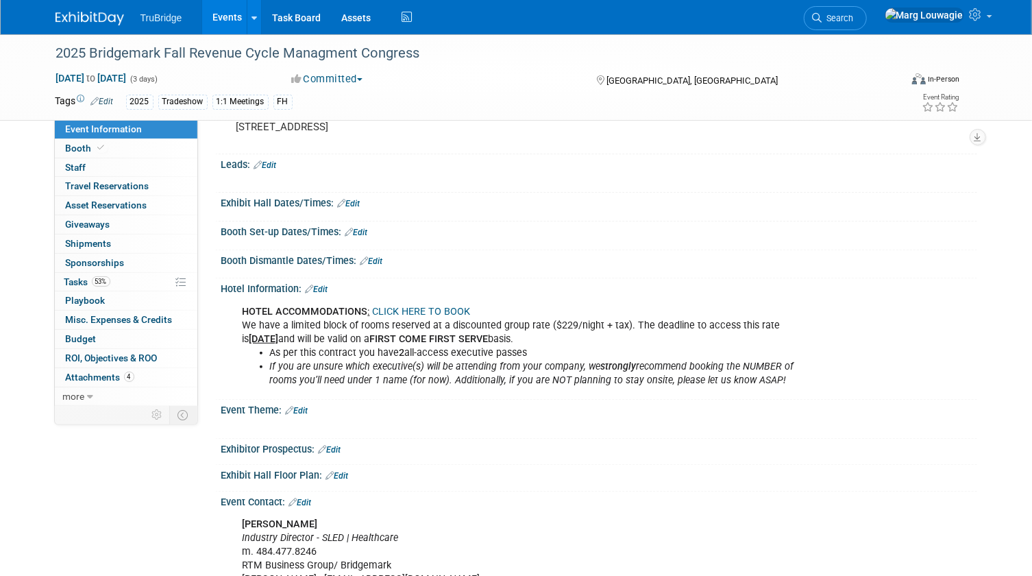
scroll to position [0, 0]
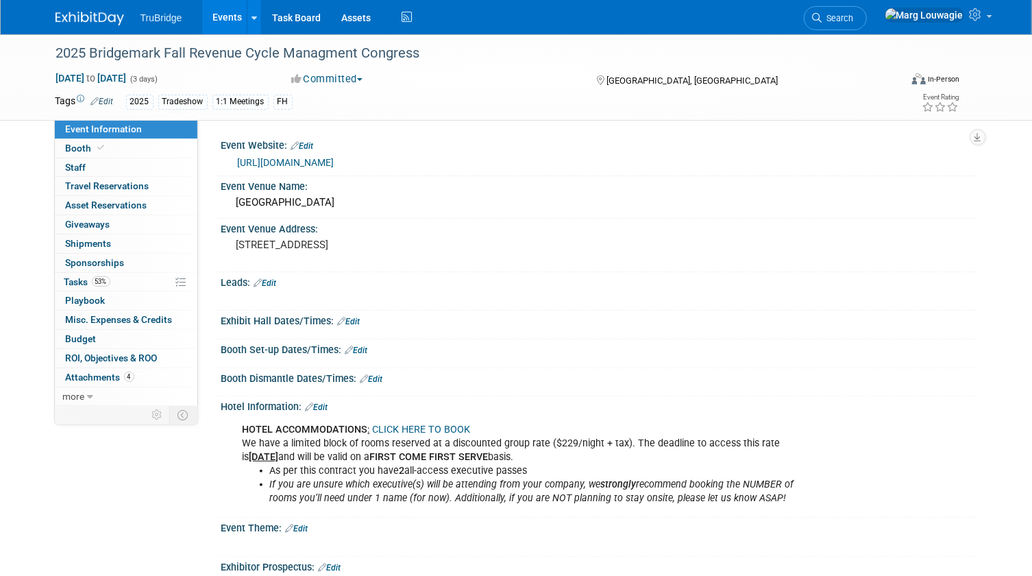
click at [335, 163] on link "[URL][DOMAIN_NAME]" at bounding box center [286, 162] width 97 height 11
click at [128, 171] on link "0 Staff 0" at bounding box center [126, 167] width 143 height 19
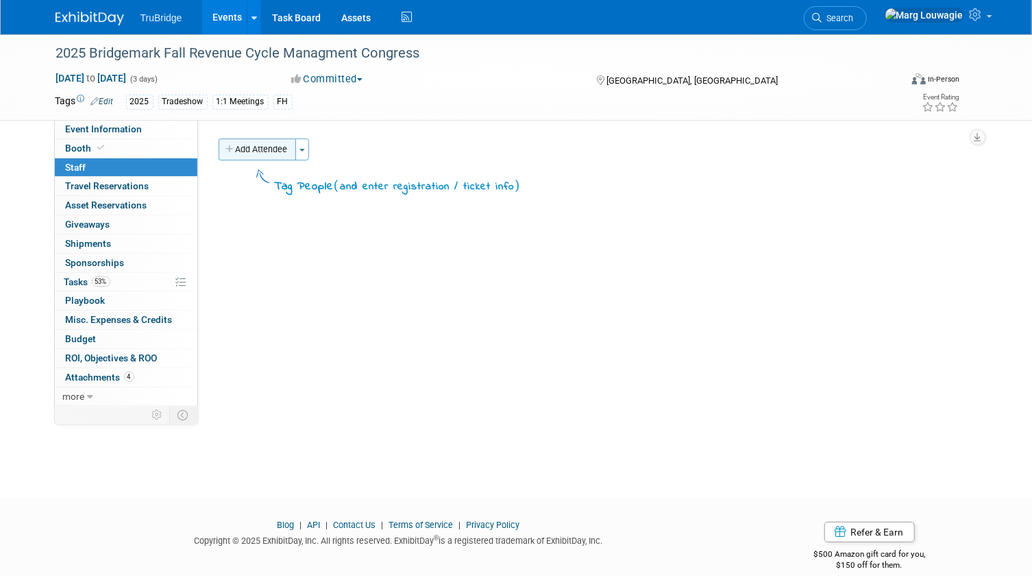
click at [247, 156] on button "Add Attendee" at bounding box center [257, 149] width 77 height 22
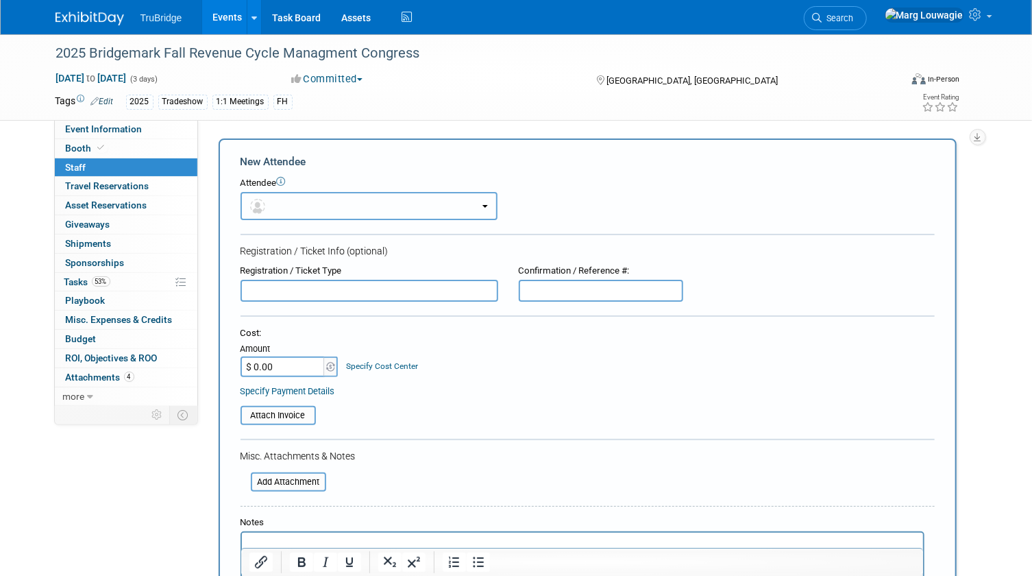
click at [271, 200] on button "button" at bounding box center [369, 206] width 257 height 28
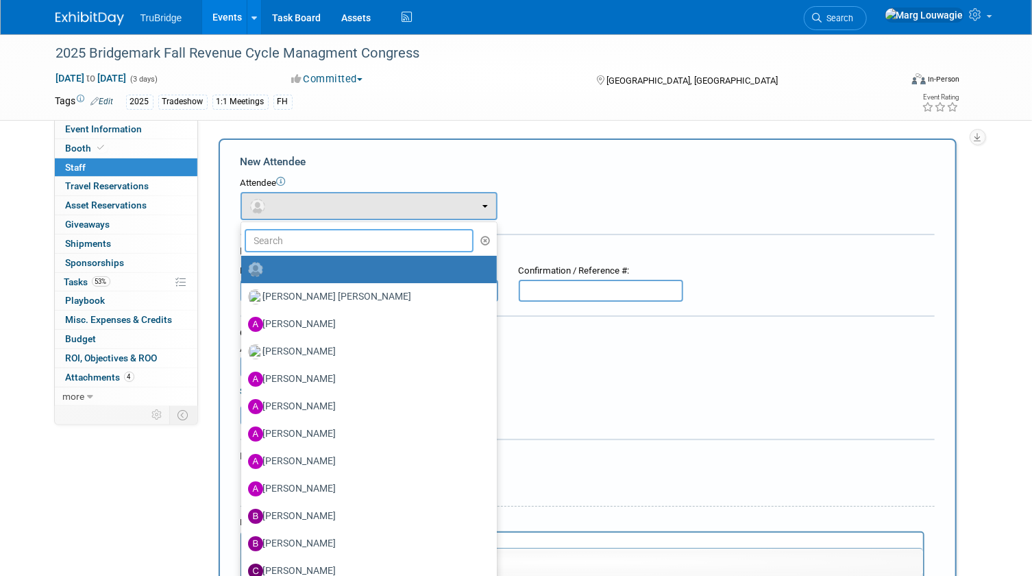
click at [281, 234] on input "text" at bounding box center [360, 240] width 230 height 23
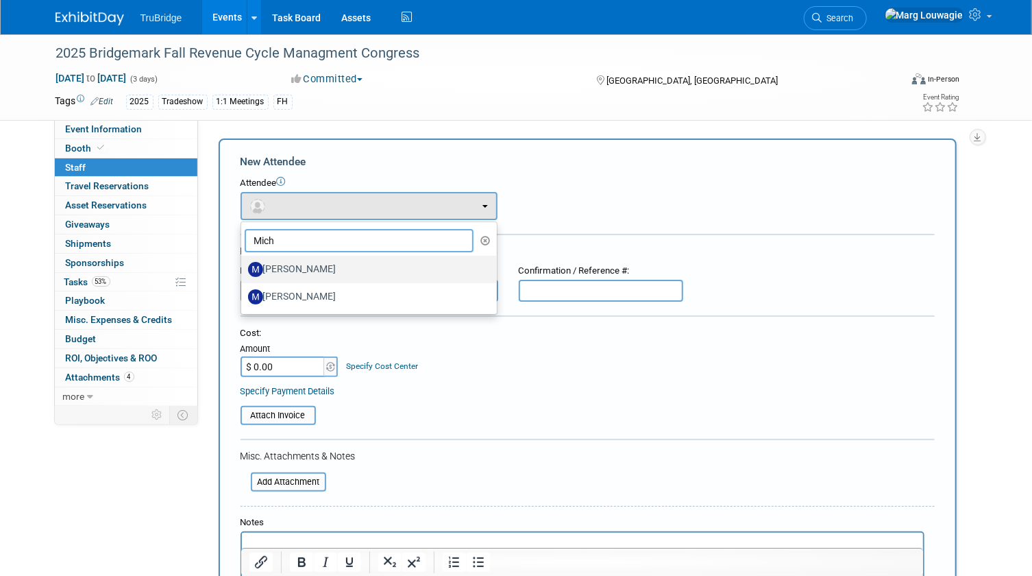
type input "Mich"
click at [301, 267] on label "[PERSON_NAME]" at bounding box center [365, 269] width 235 height 22
click at [243, 267] on input "[PERSON_NAME]" at bounding box center [238, 267] width 9 height 9
select select "02c90d80-daaf-4ad3-9890-038d448f67f9"
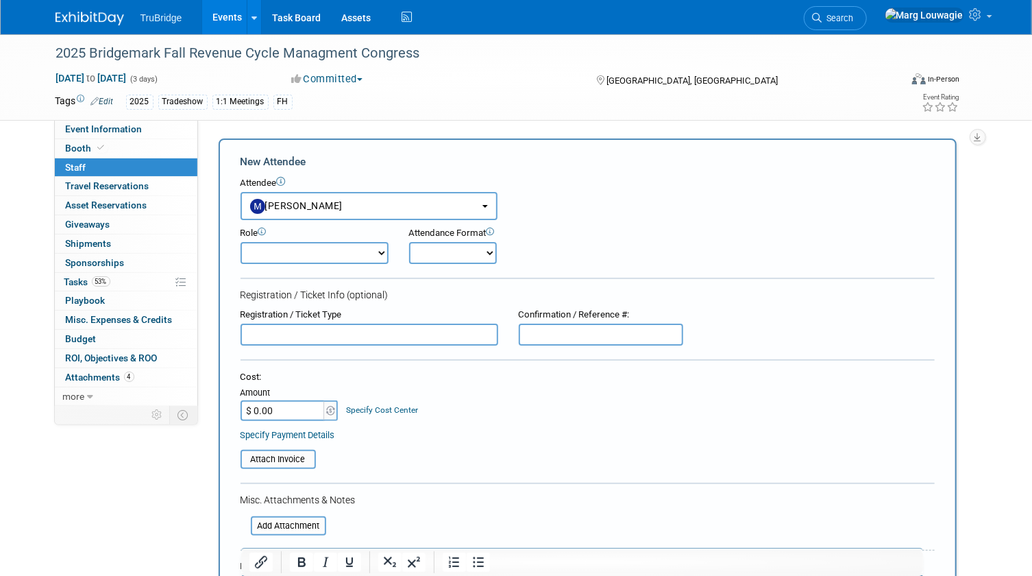
click at [330, 254] on select "Demonstrator Host Leadership Marketing Planner Presenter Sales Representative" at bounding box center [315, 253] width 148 height 22
select select "4"
click at [241, 242] on select "Demonstrator Host Leadership Marketing Planner Presenter Sales Representative" at bounding box center [315, 253] width 148 height 22
click at [444, 256] on select "Onsite Remote" at bounding box center [453, 253] width 88 height 22
select select "1"
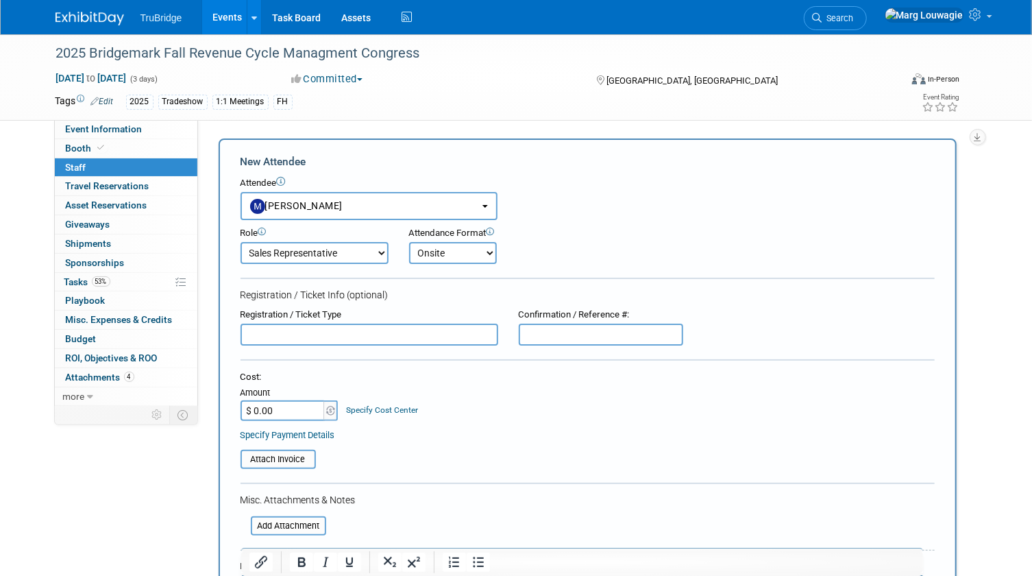
click at [409, 242] on select "Onsite Remote" at bounding box center [453, 253] width 88 height 22
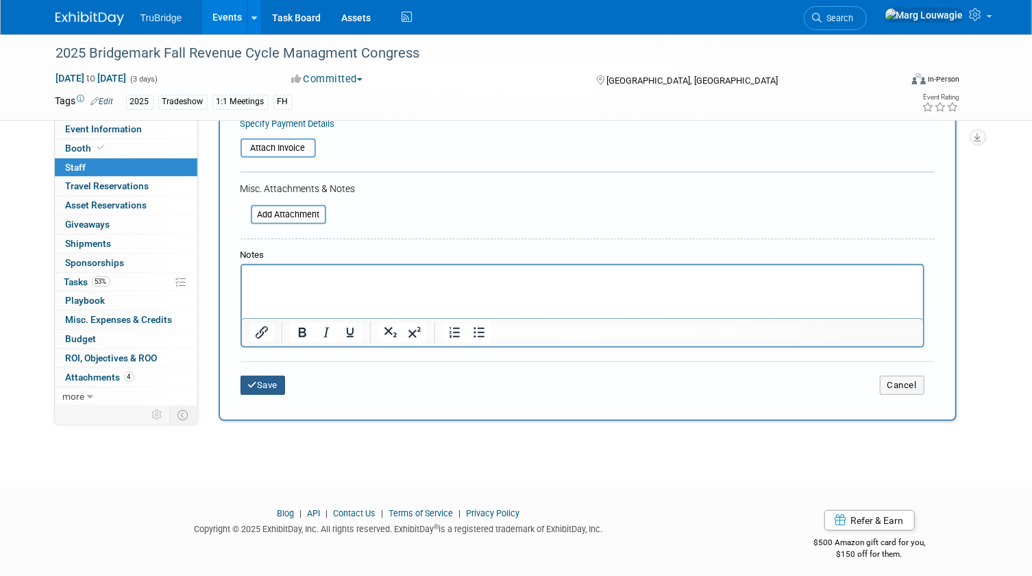
click at [283, 382] on button "Save" at bounding box center [263, 385] width 45 height 19
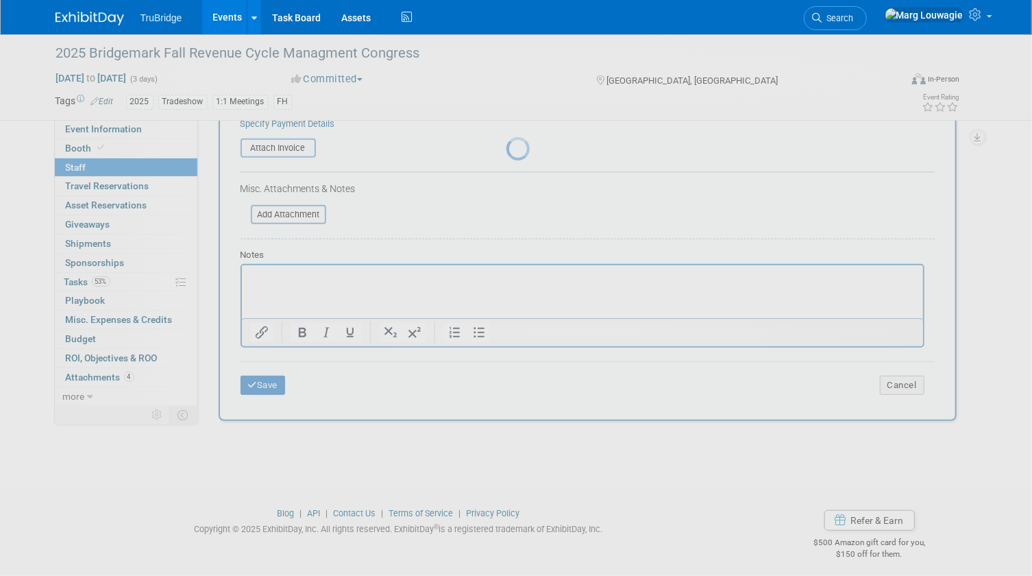
scroll to position [18, 0]
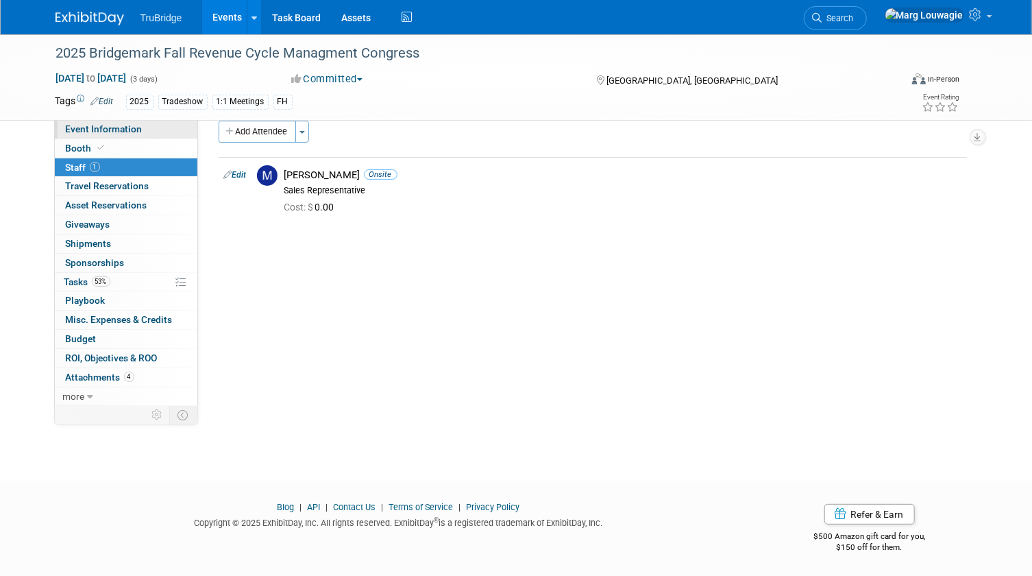
click at [130, 130] on span "Event Information" at bounding box center [104, 128] width 77 height 11
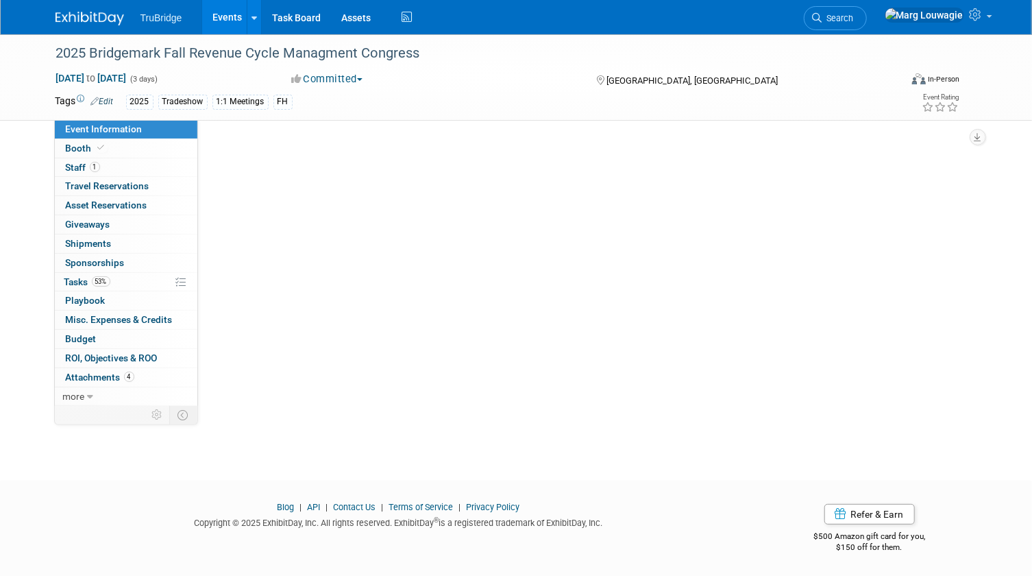
scroll to position [0, 0]
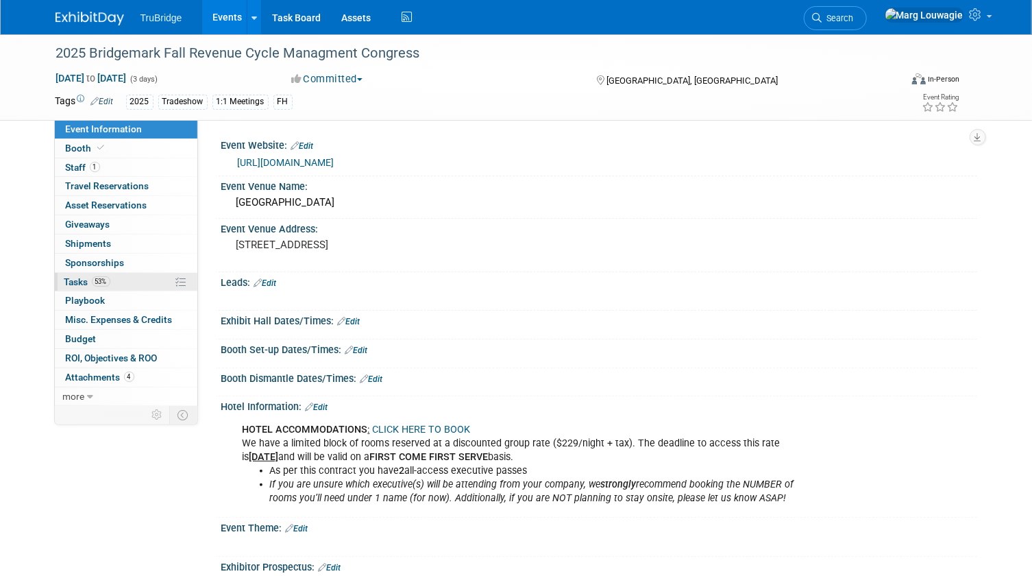
click at [89, 280] on span "Tasks 53%" at bounding box center [87, 281] width 46 height 11
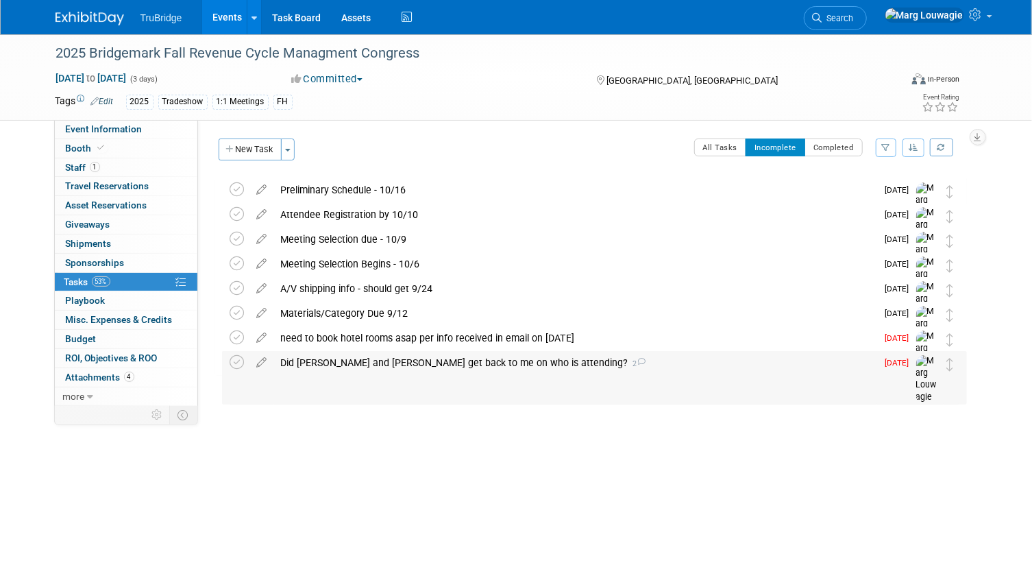
click at [325, 359] on div "Did [PERSON_NAME] and [PERSON_NAME] get back to me on who is attending? 2" at bounding box center [575, 362] width 603 height 23
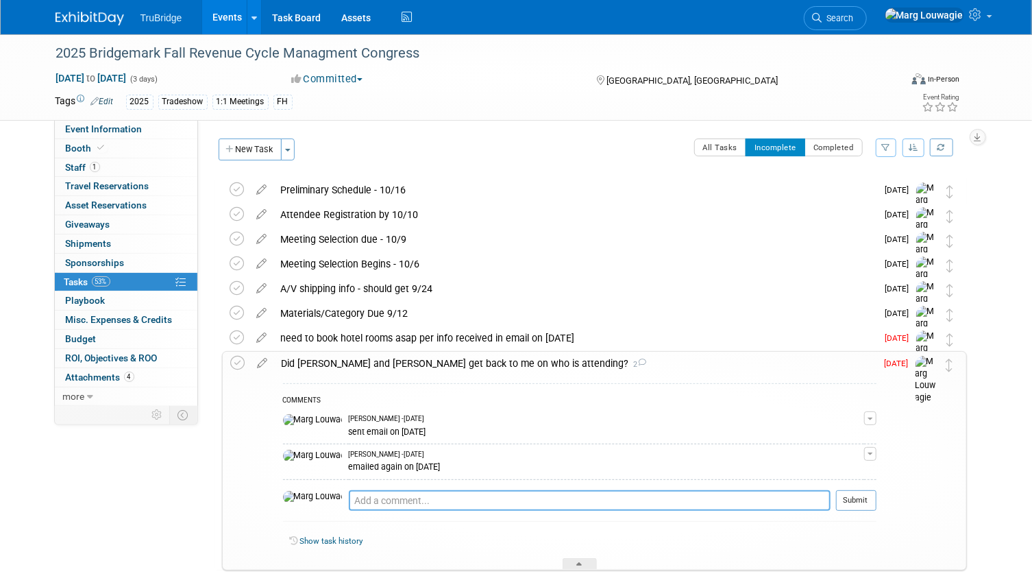
click at [393, 496] on textarea at bounding box center [590, 500] width 482 height 21
type textarea "[PERSON_NAME] is going and either [PERSON_NAME] or [PERSON_NAME]"
click at [850, 504] on button "Submit" at bounding box center [856, 500] width 40 height 21
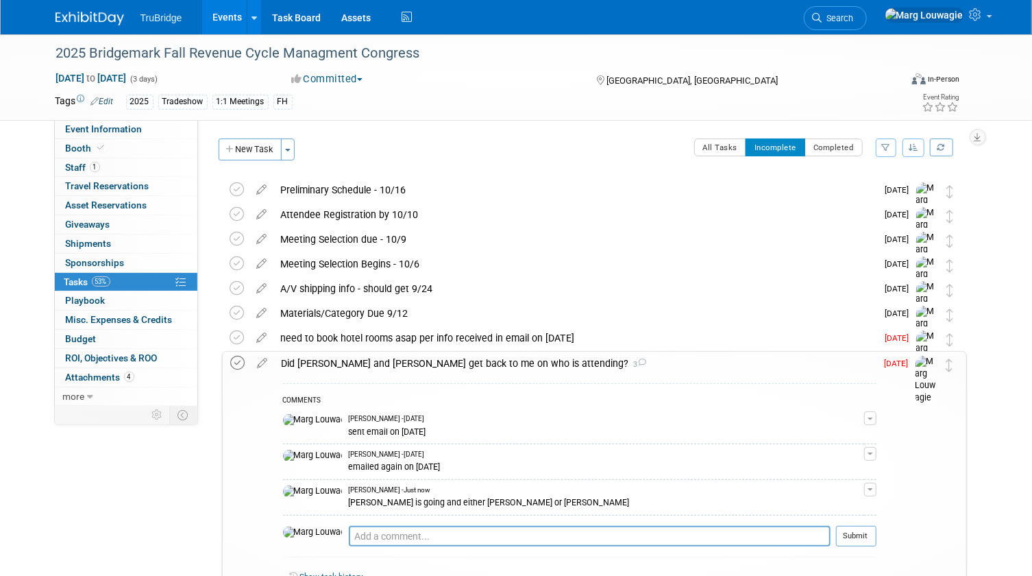
click at [239, 363] on icon at bounding box center [238, 363] width 14 height 14
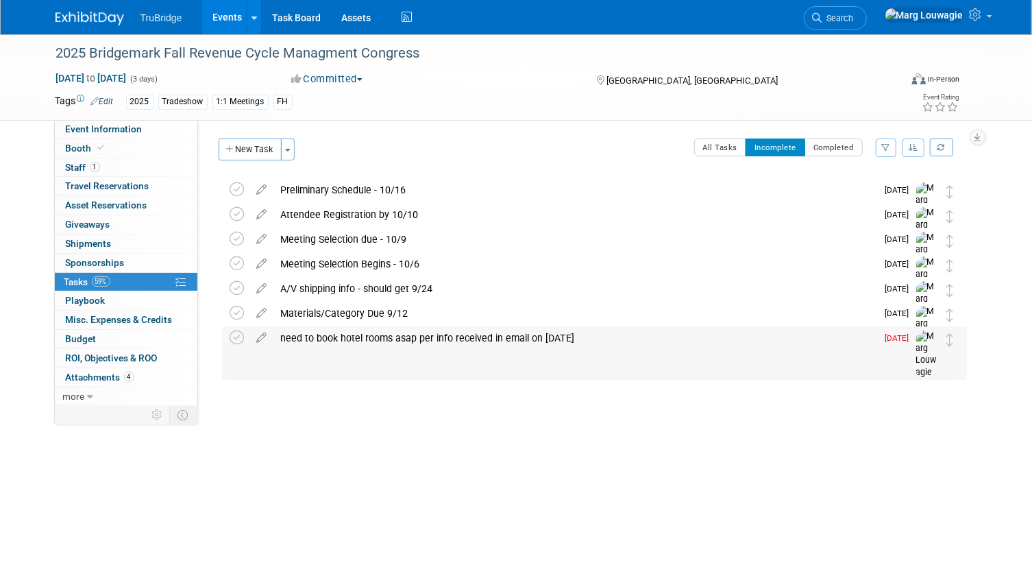
click at [370, 338] on div "need to book hotel rooms asap per info received in email on [DATE]" at bounding box center [575, 337] width 603 height 23
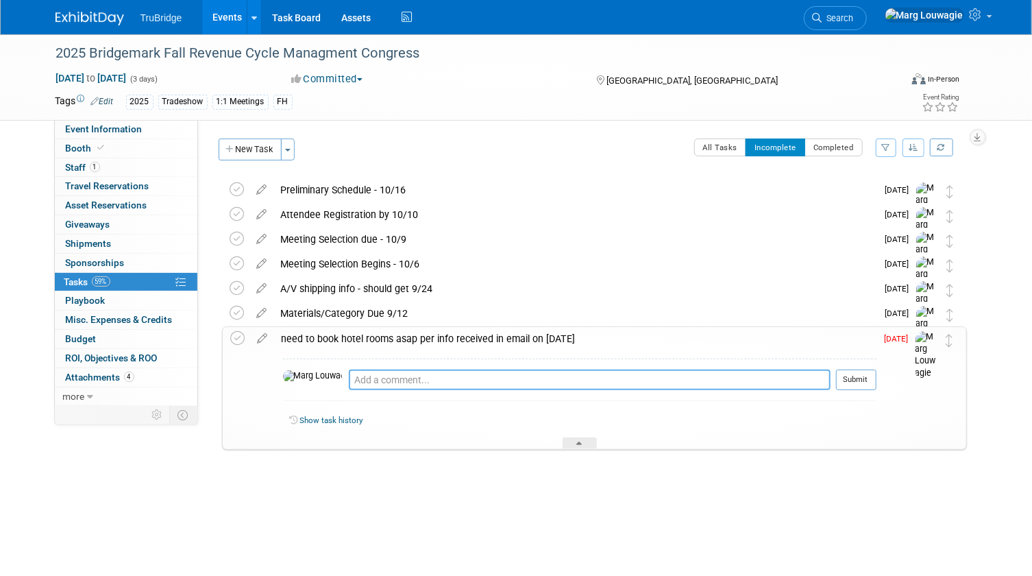
click at [377, 376] on textarea at bounding box center [590, 379] width 482 height 21
type textarea "sent info to [PERSON_NAME], [PERSON_NAME] and [PERSON_NAME] - [DATE]"
click at [871, 374] on button "Submit" at bounding box center [856, 379] width 40 height 21
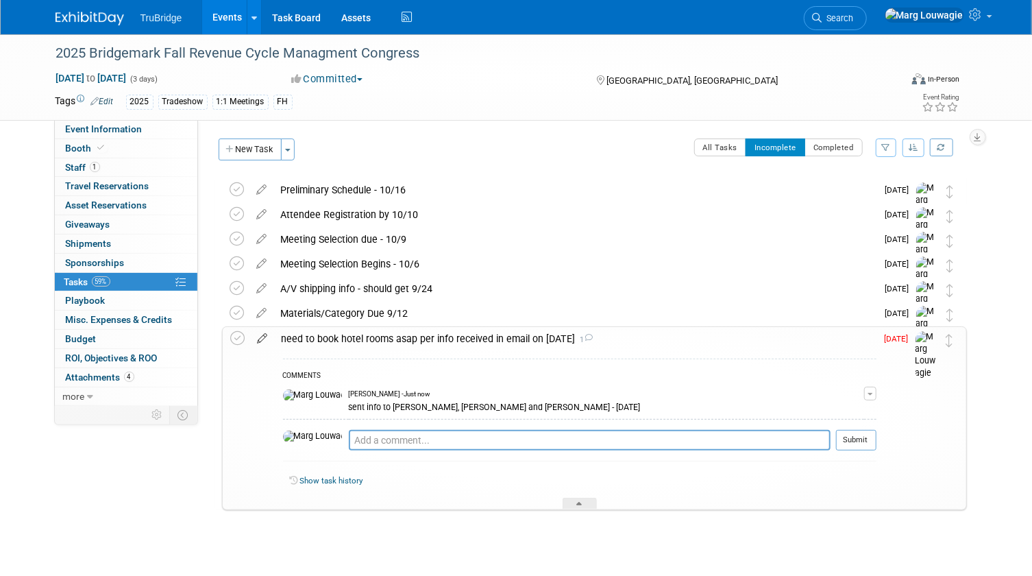
drag, startPoint x: 231, startPoint y: 338, endPoint x: 260, endPoint y: 334, distance: 29.8
click at [231, 338] on icon at bounding box center [238, 338] width 14 height 14
